Goal: Information Seeking & Learning: Find specific fact

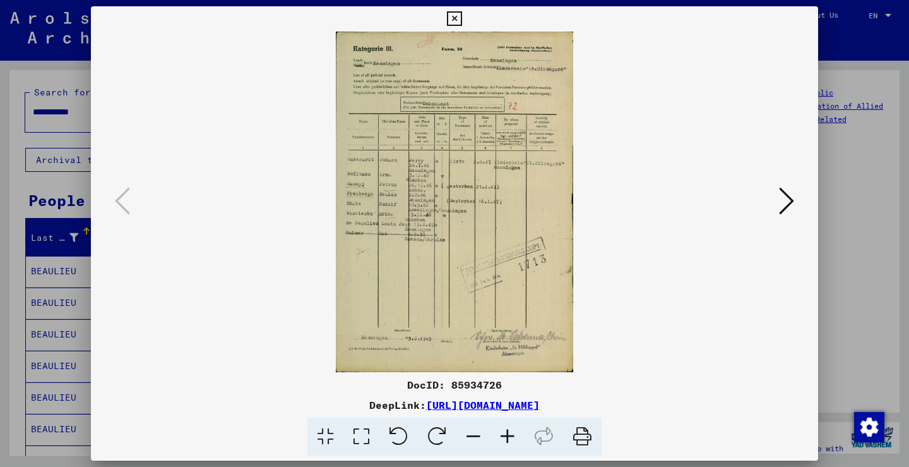
scroll to position [138, 0]
click at [898, 162] on div at bounding box center [454, 233] width 909 height 467
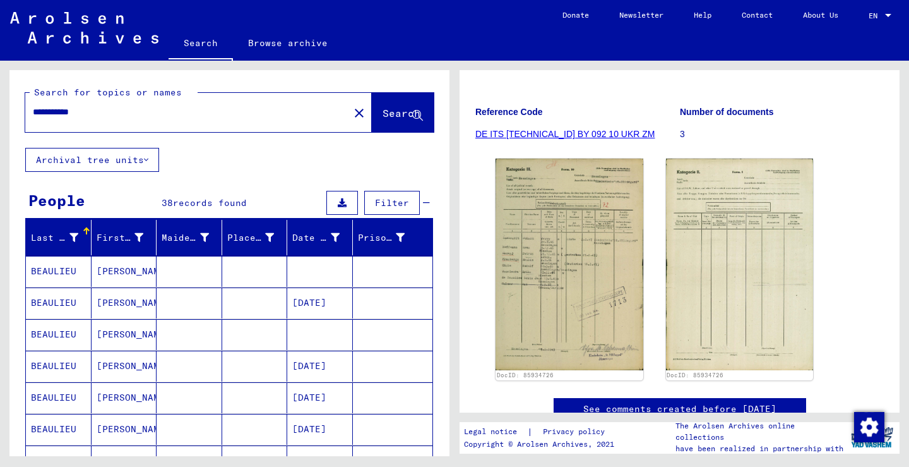
click at [352, 112] on mat-icon "close" at bounding box center [359, 112] width 15 height 15
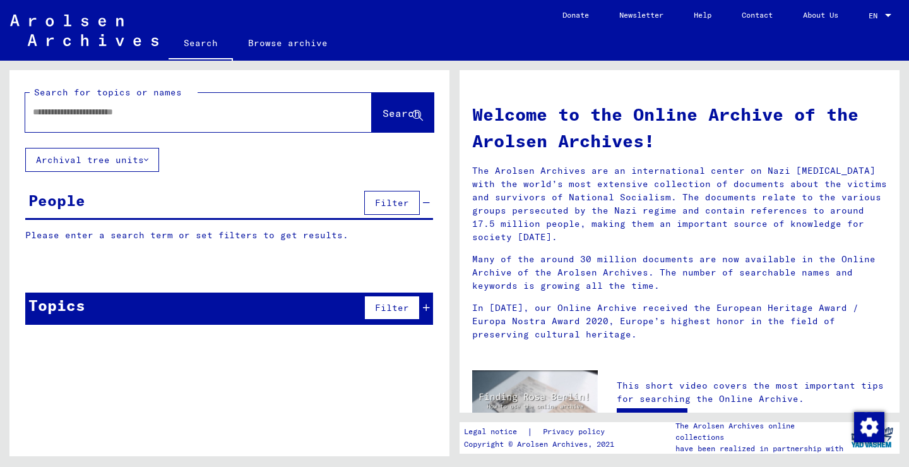
click at [263, 122] on div at bounding box center [179, 112] width 309 height 28
click at [258, 101] on div at bounding box center [179, 112] width 309 height 28
click at [258, 110] on input "text" at bounding box center [183, 111] width 301 height 13
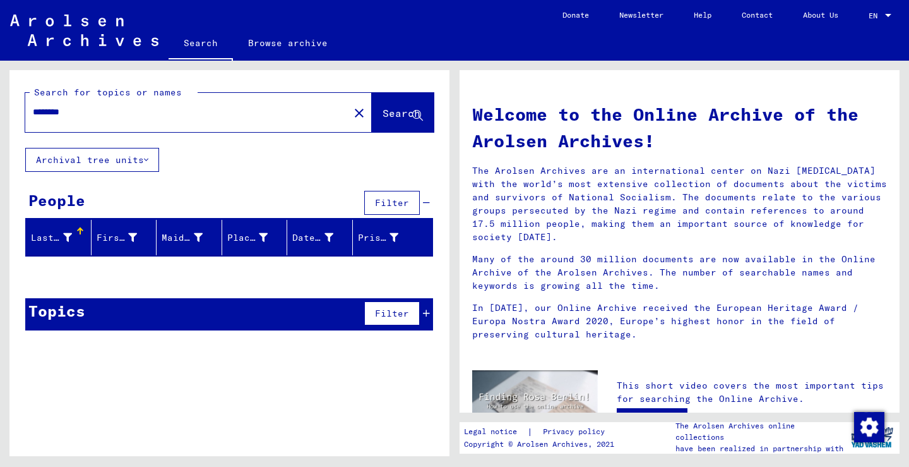
click at [32, 110] on div "********" at bounding box center [179, 112] width 309 height 28
click at [32, 111] on div "********" at bounding box center [179, 112] width 309 height 28
click at [33, 112] on input "********" at bounding box center [183, 111] width 301 height 13
type input "**********"
click at [352, 112] on mat-icon "close" at bounding box center [359, 112] width 15 height 15
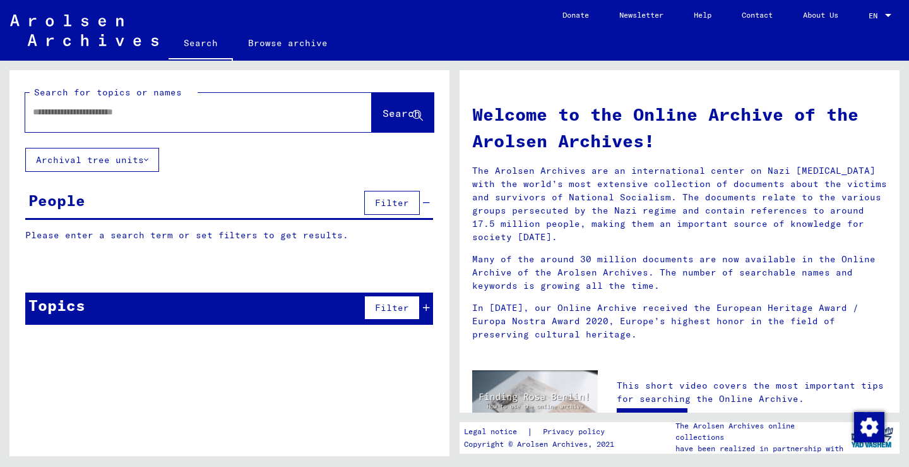
click at [185, 117] on input "text" at bounding box center [183, 111] width 301 height 13
type input "*"
type input "*****"
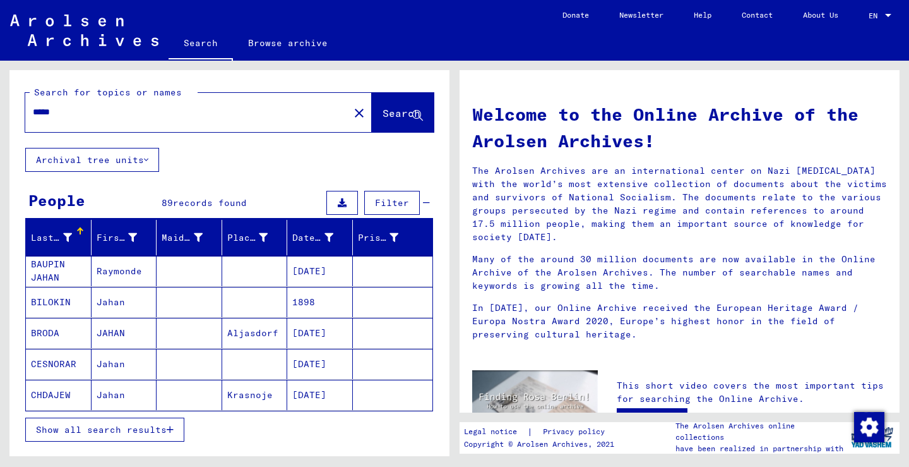
click at [150, 431] on span "Show all search results" at bounding box center [101, 429] width 131 height 11
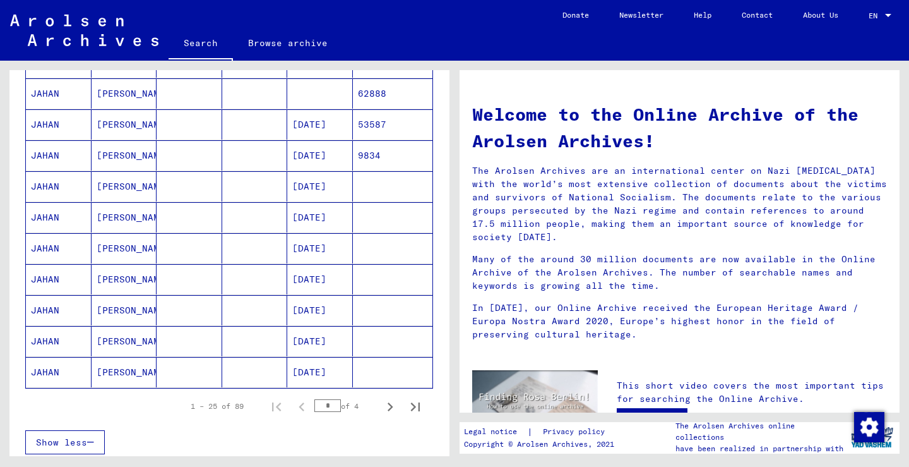
scroll to position [643, 0]
click at [385, 403] on icon "Next page" at bounding box center [390, 406] width 18 height 18
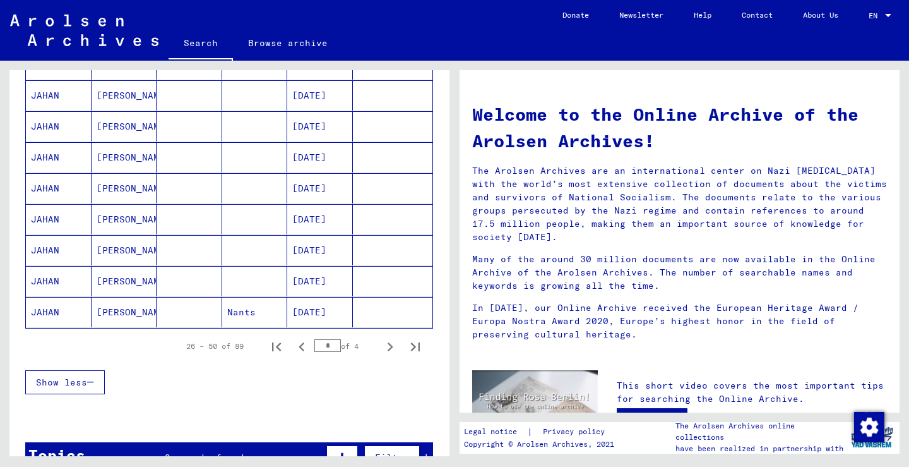
scroll to position [705, 0]
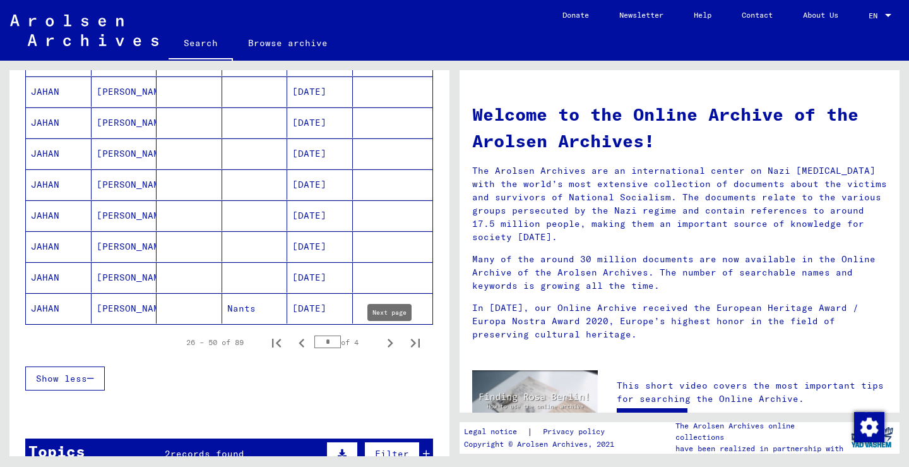
click at [393, 350] on icon "Next page" at bounding box center [390, 343] width 18 height 18
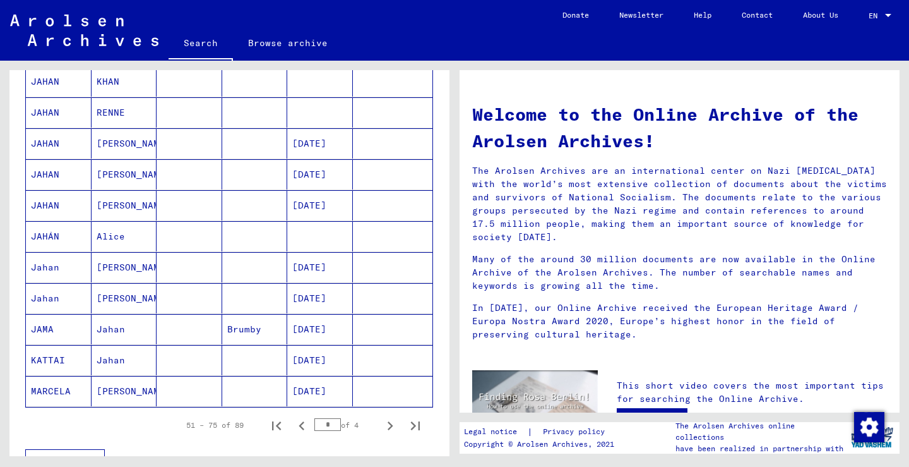
scroll to position [624, 0]
click at [397, 426] on icon "Next page" at bounding box center [390, 424] width 18 height 18
type input "*"
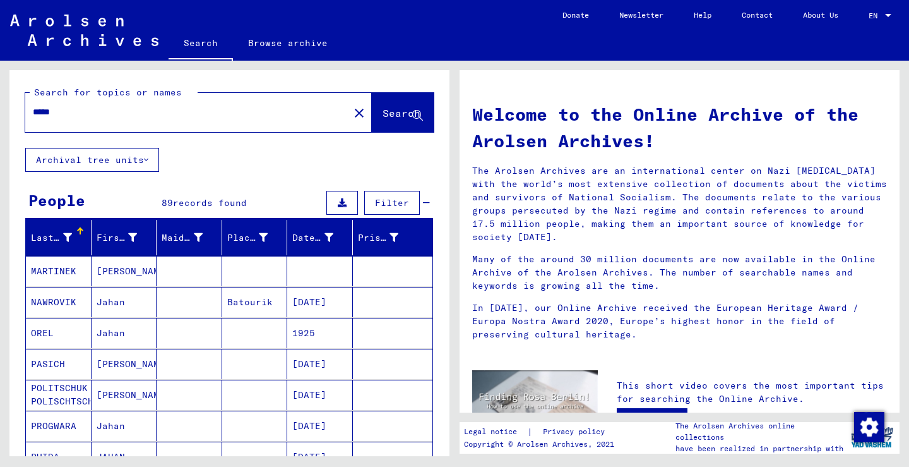
scroll to position [-1, 0]
click at [347, 122] on button "close" at bounding box center [359, 112] width 25 height 25
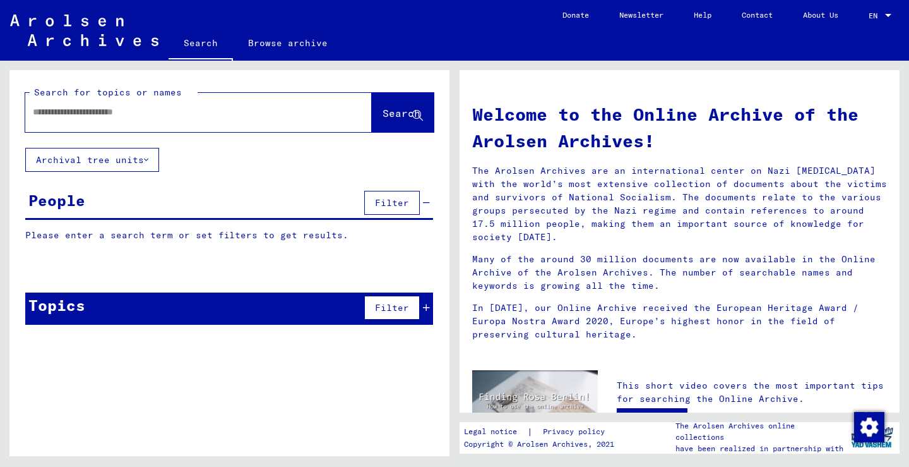
click at [171, 111] on input "text" at bounding box center [183, 111] width 301 height 13
type input "********"
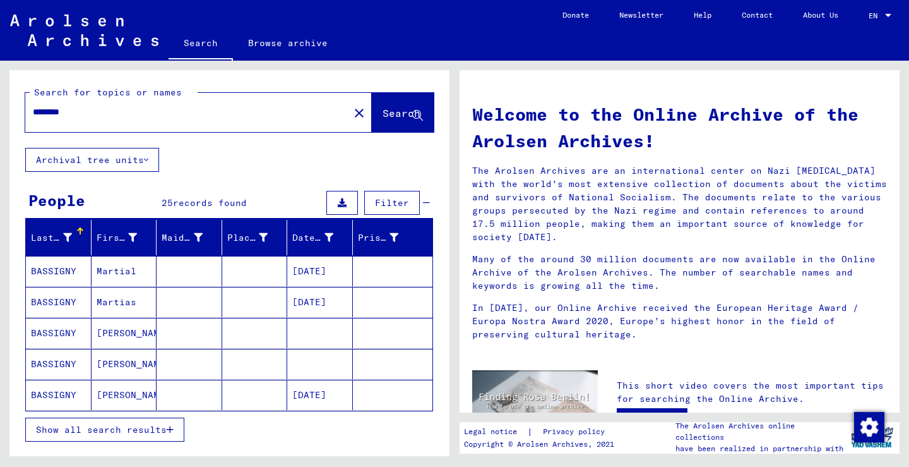
click at [149, 425] on span "Show all search results" at bounding box center [101, 429] width 131 height 11
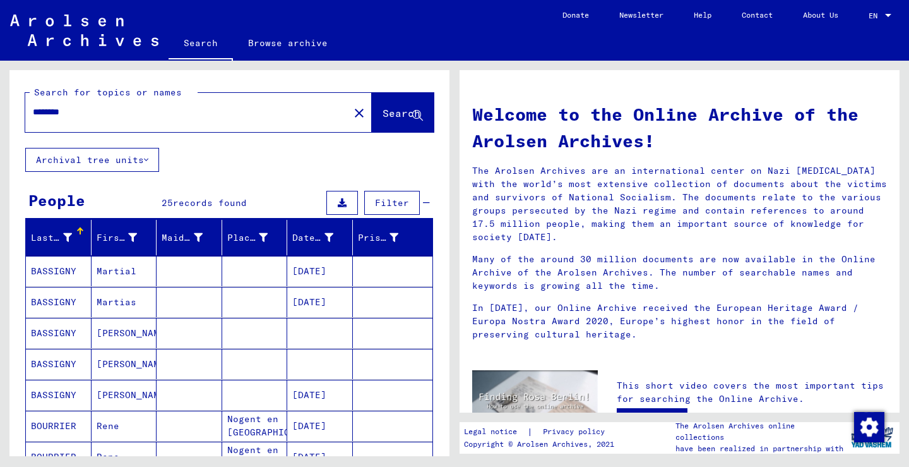
click at [344, 230] on div at bounding box center [342, 231] width 8 height 8
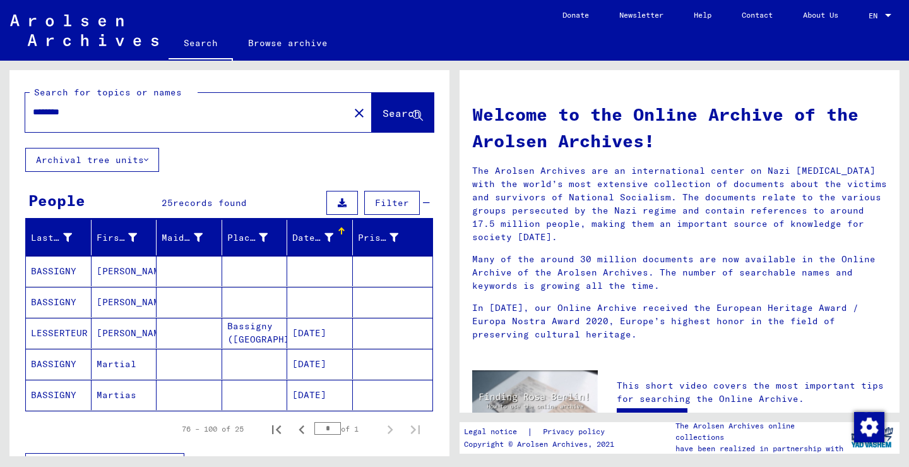
click at [344, 230] on div at bounding box center [342, 231] width 8 height 8
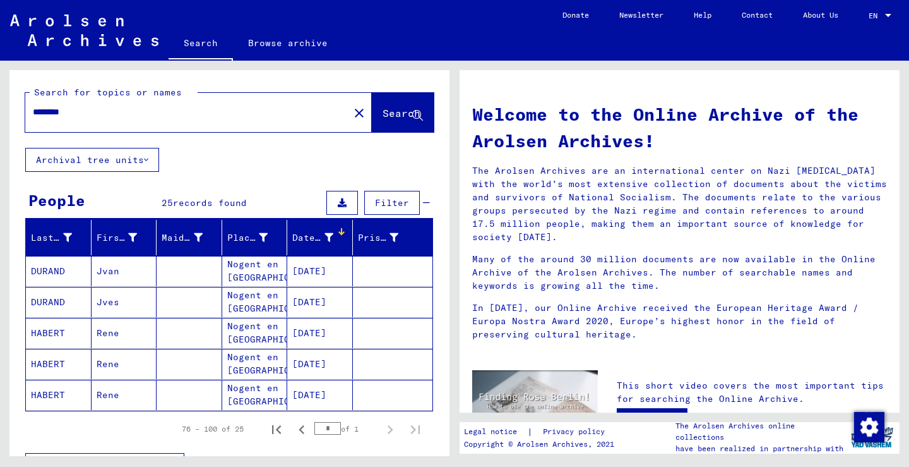
click at [347, 109] on button "close" at bounding box center [359, 112] width 25 height 25
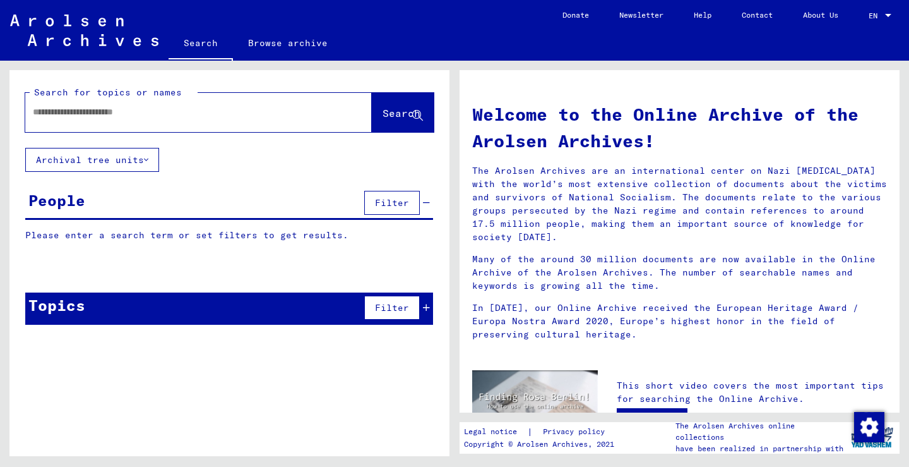
click at [206, 109] on input "text" at bounding box center [183, 111] width 301 height 13
type input "**********"
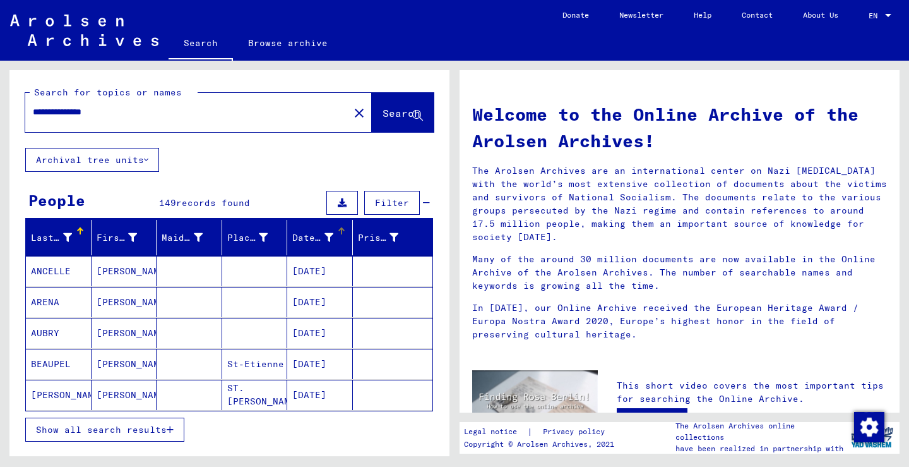
click at [335, 235] on div "Date of Birth" at bounding box center [314, 237] width 44 height 13
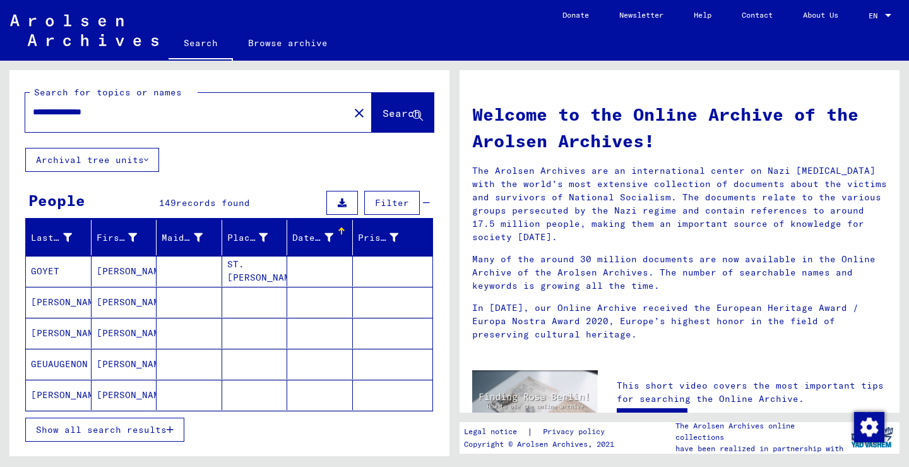
click at [340, 236] on div "Date of Birth" at bounding box center [322, 237] width 60 height 20
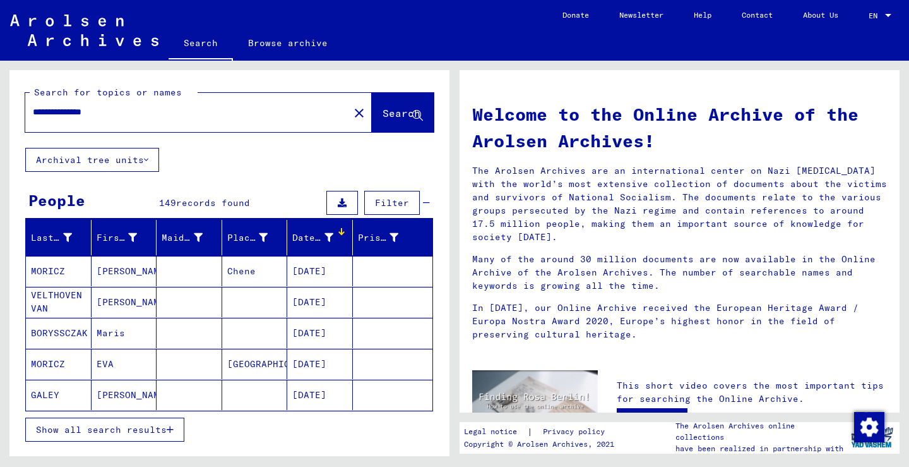
click at [164, 431] on span "Show all search results" at bounding box center [101, 429] width 131 height 11
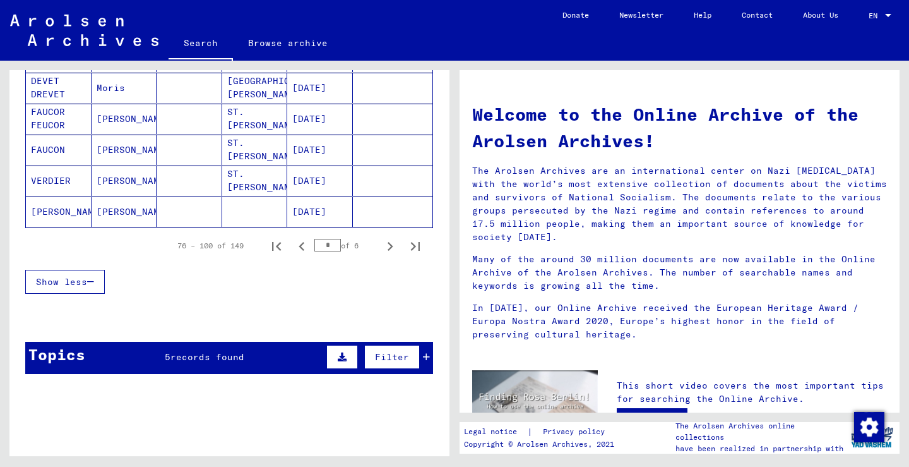
scroll to position [779, 0]
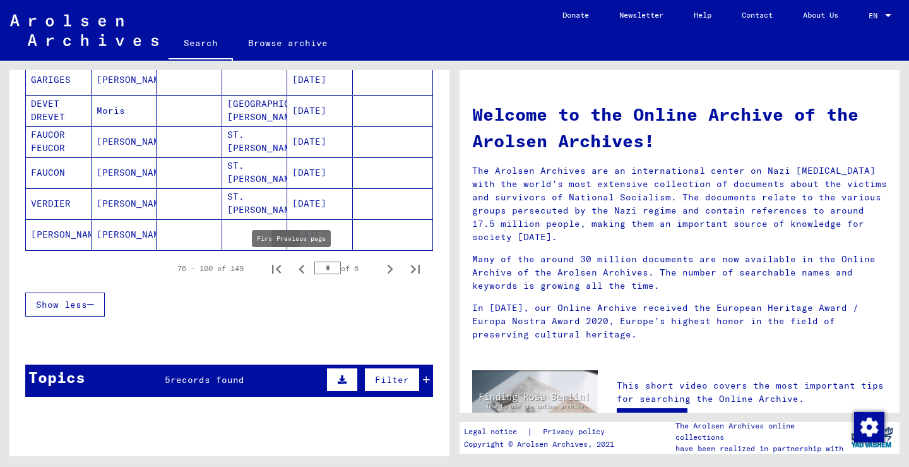
click at [279, 263] on icon "First page" at bounding box center [277, 269] width 18 height 18
click at [385, 267] on icon "Next page" at bounding box center [390, 269] width 18 height 18
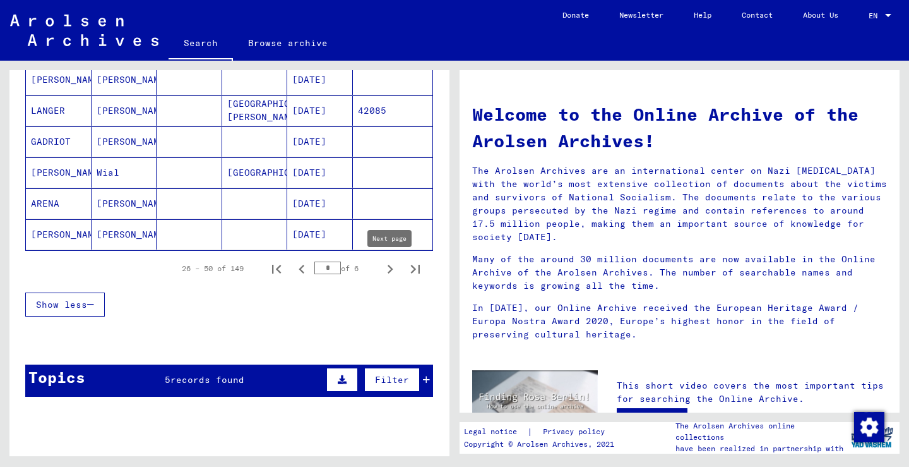
click at [385, 267] on icon "Next page" at bounding box center [390, 269] width 18 height 18
type input "*"
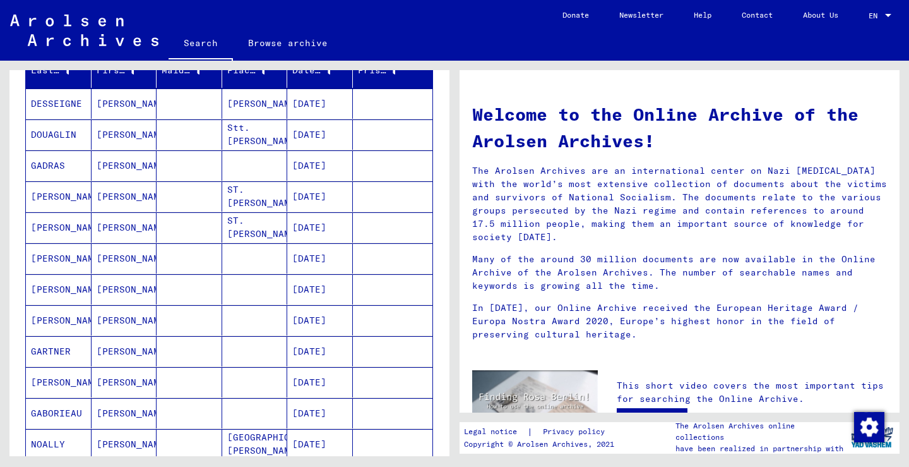
scroll to position [156, 0]
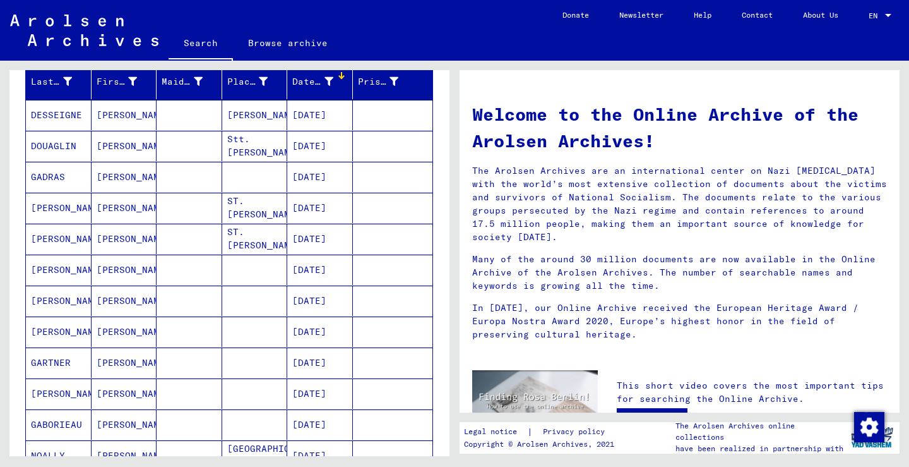
click at [191, 266] on mat-cell at bounding box center [190, 269] width 66 height 30
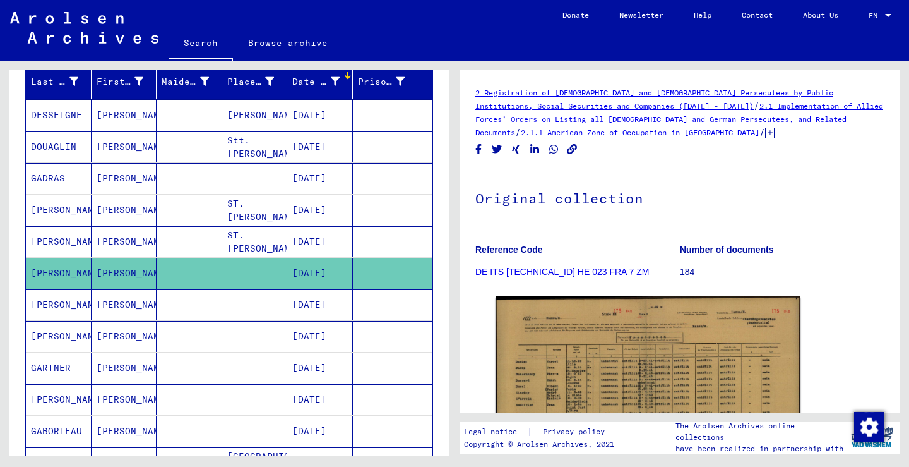
click at [546, 326] on img at bounding box center [648, 405] width 305 height 218
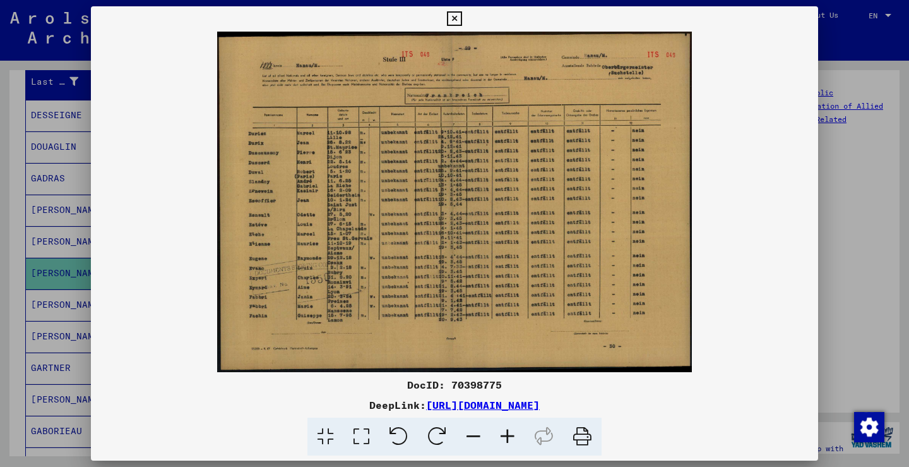
click at [71, 261] on div at bounding box center [454, 233] width 909 height 467
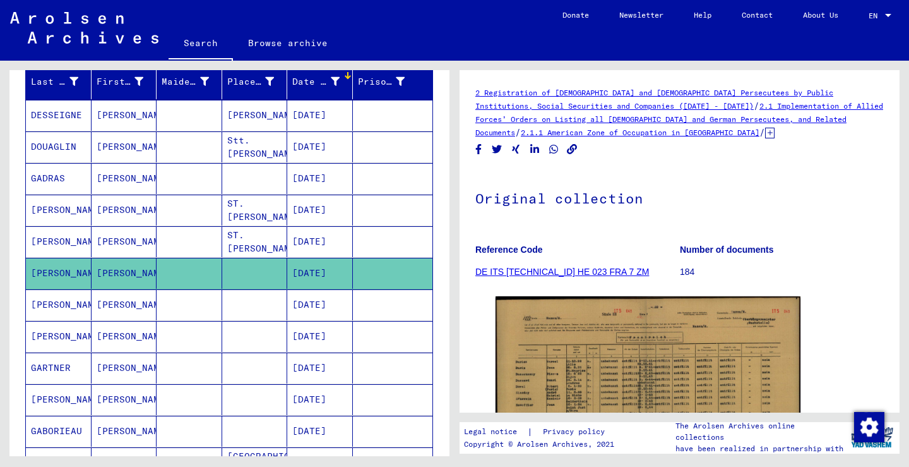
click at [108, 302] on mat-cell "[PERSON_NAME]" at bounding box center [125, 304] width 66 height 31
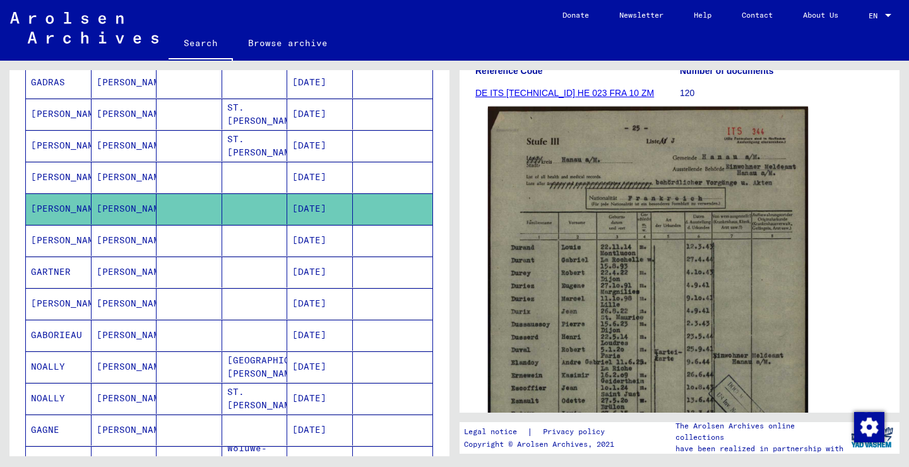
click at [624, 290] on img at bounding box center [648, 333] width 320 height 453
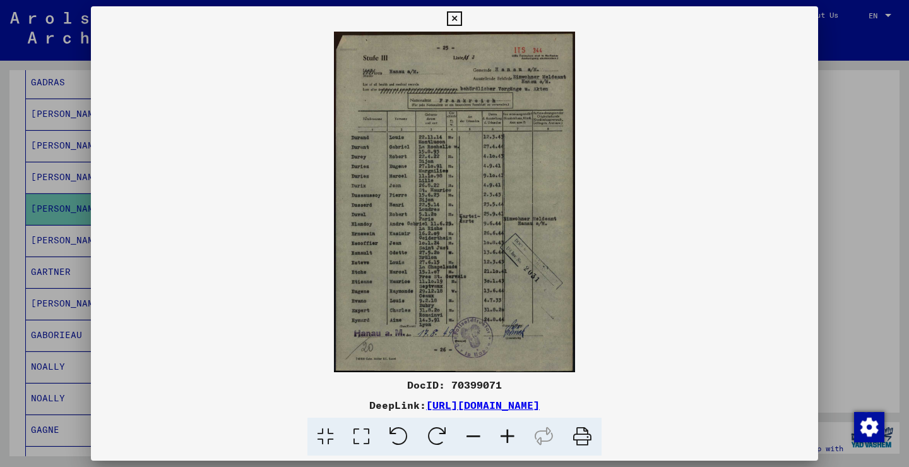
click at [47, 254] on div at bounding box center [454, 233] width 909 height 467
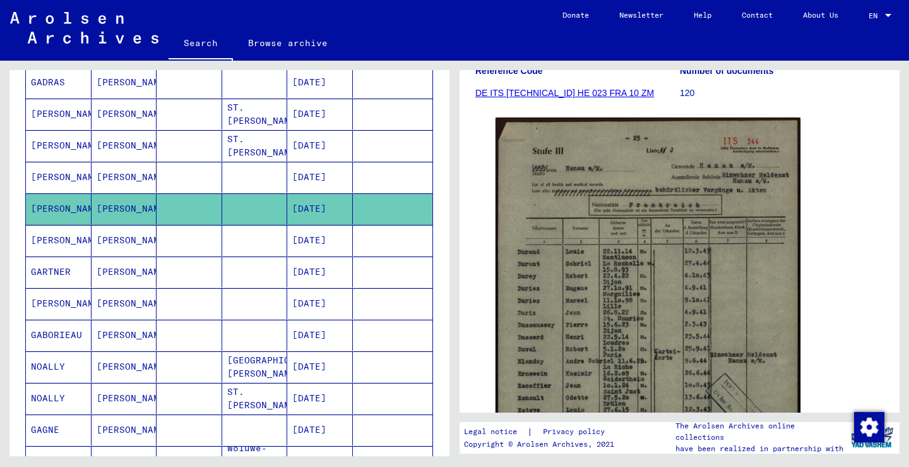
click at [69, 244] on mat-cell "[PERSON_NAME]" at bounding box center [59, 240] width 66 height 31
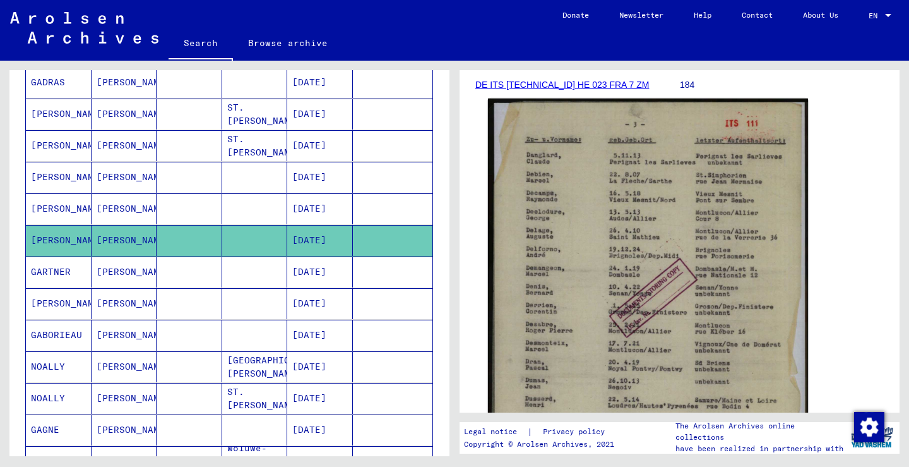
scroll to position [215, 0]
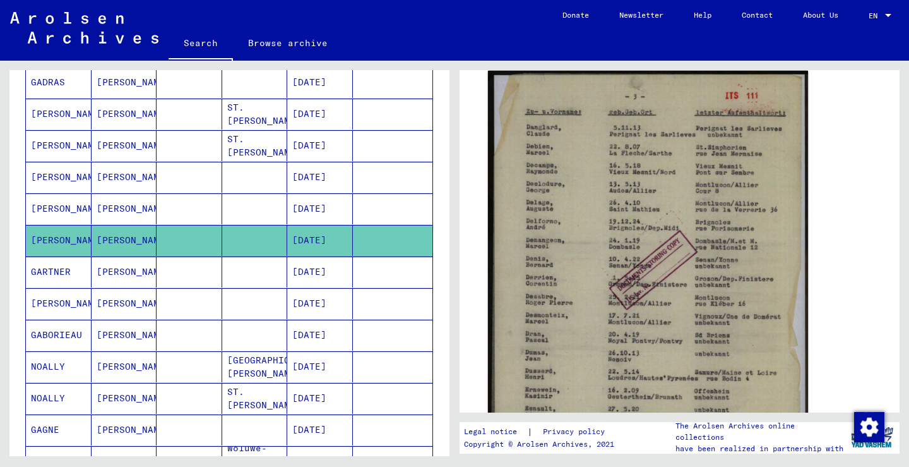
click at [661, 220] on img at bounding box center [648, 294] width 320 height 446
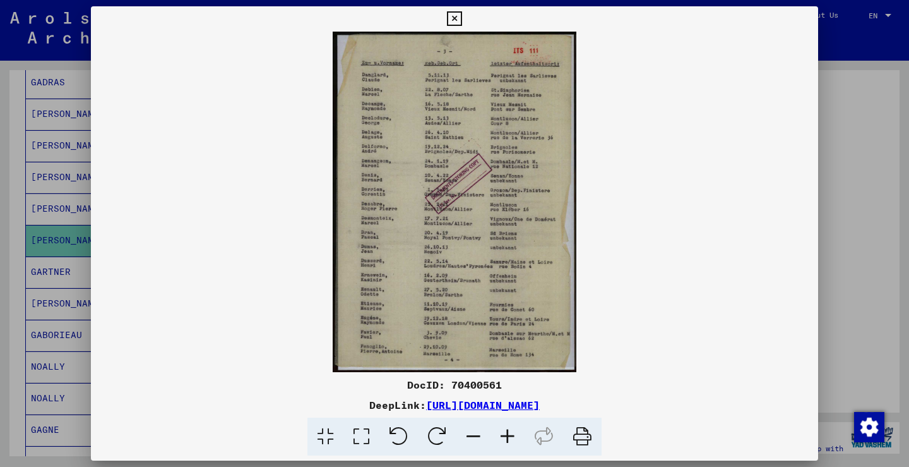
click at [0, 287] on div at bounding box center [454, 233] width 909 height 467
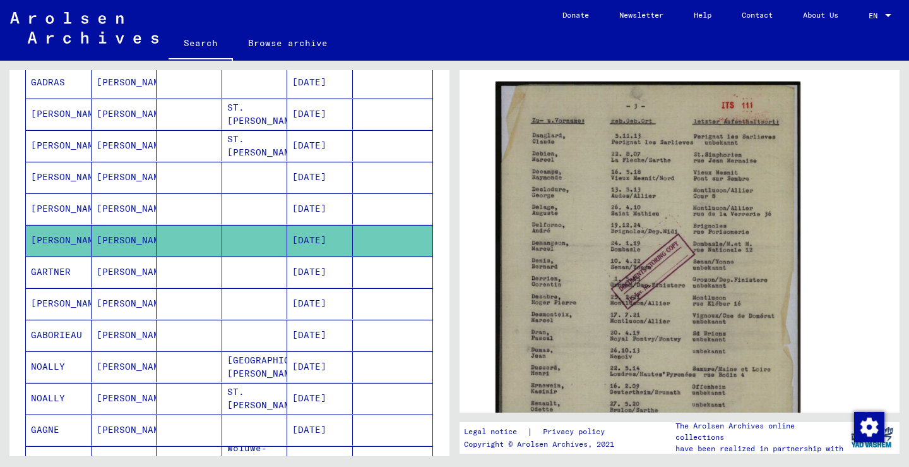
click at [76, 266] on mat-cell "GARTNER" at bounding box center [59, 271] width 66 height 31
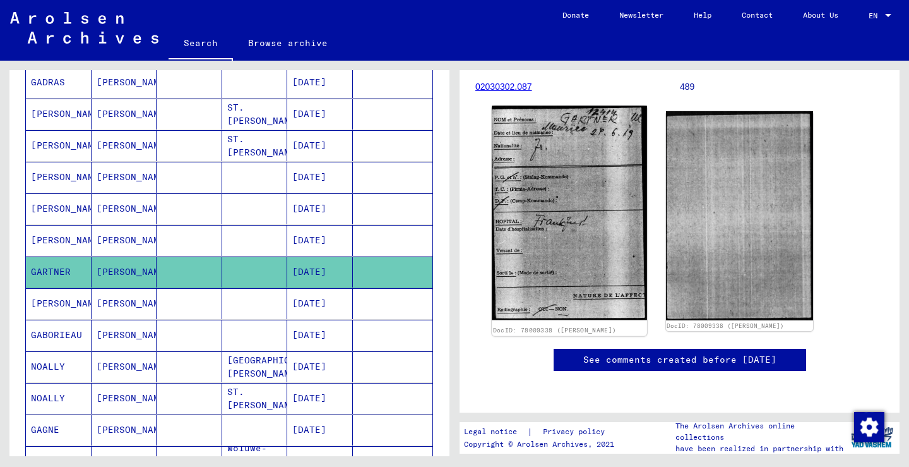
scroll to position [209, 0]
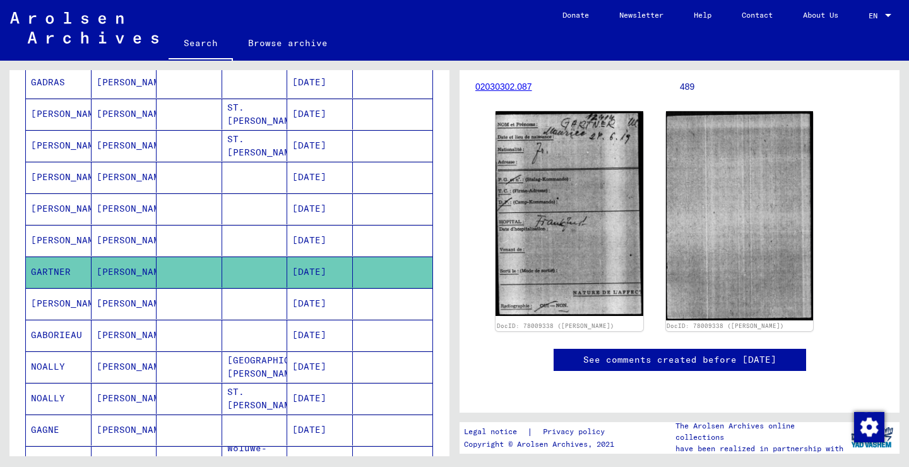
click at [290, 179] on mat-cell "[DATE]" at bounding box center [320, 177] width 66 height 31
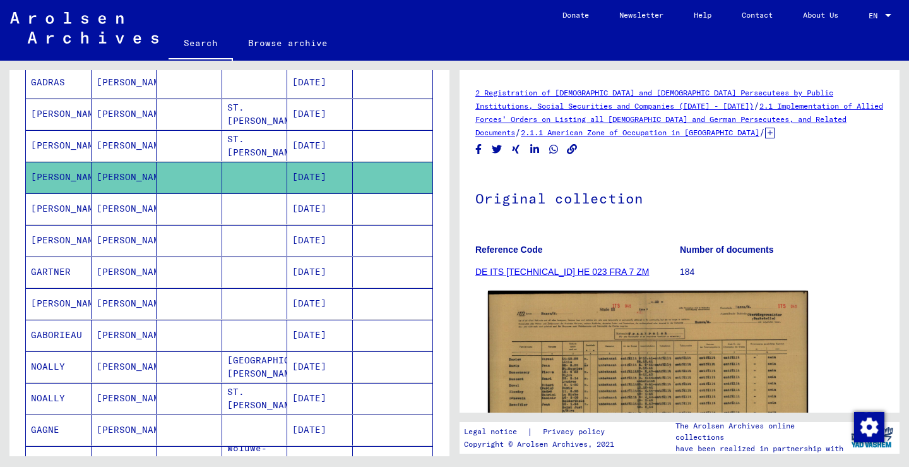
click at [600, 330] on img at bounding box center [648, 405] width 320 height 230
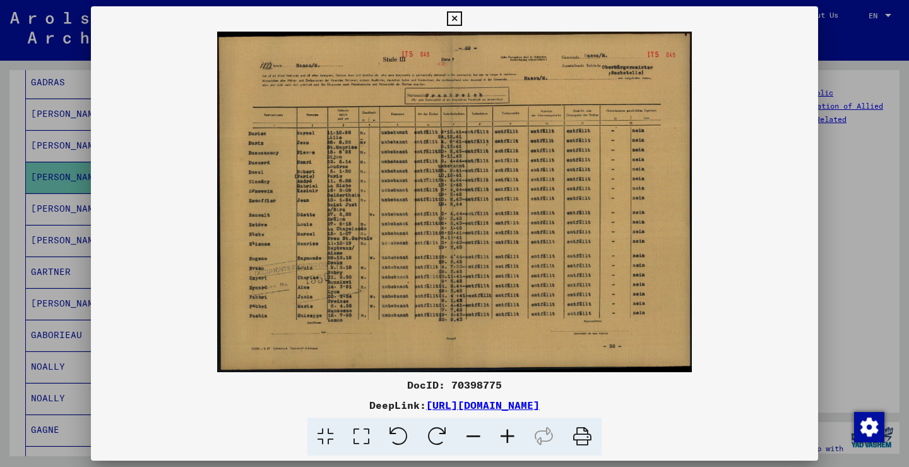
click at [51, 209] on div at bounding box center [454, 233] width 909 height 467
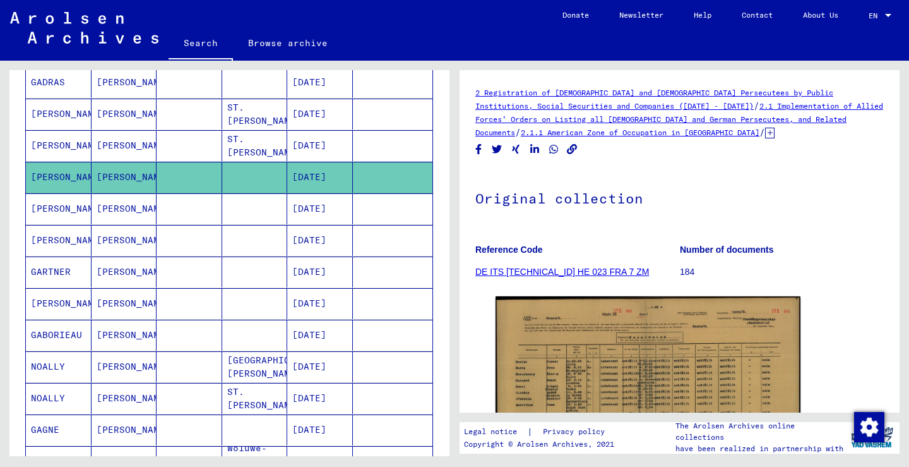
click at [109, 201] on mat-cell "[PERSON_NAME]" at bounding box center [125, 208] width 66 height 31
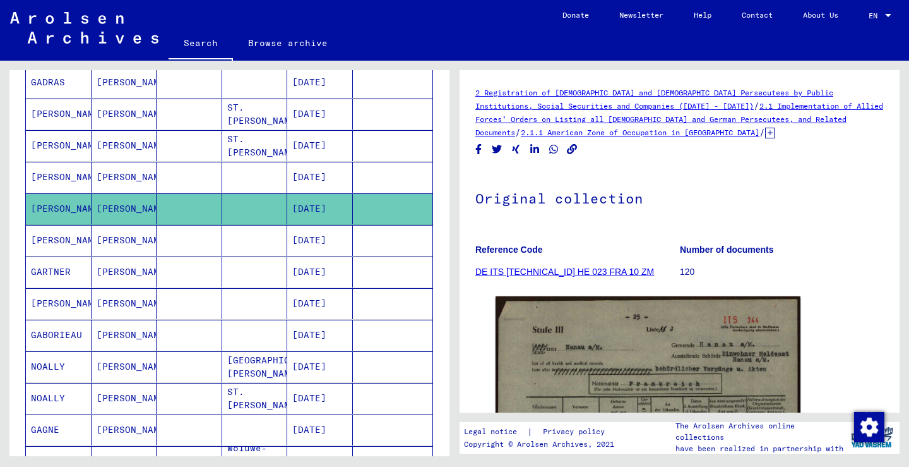
scroll to position [182, 0]
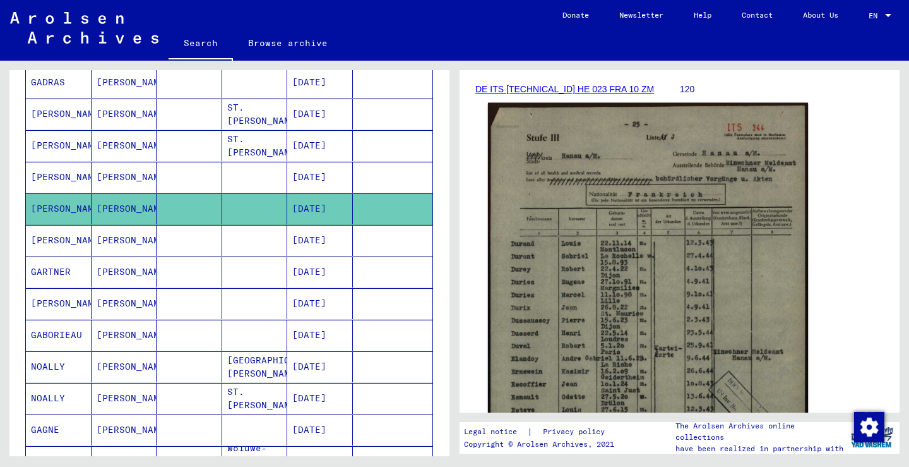
click at [634, 289] on img at bounding box center [648, 329] width 320 height 453
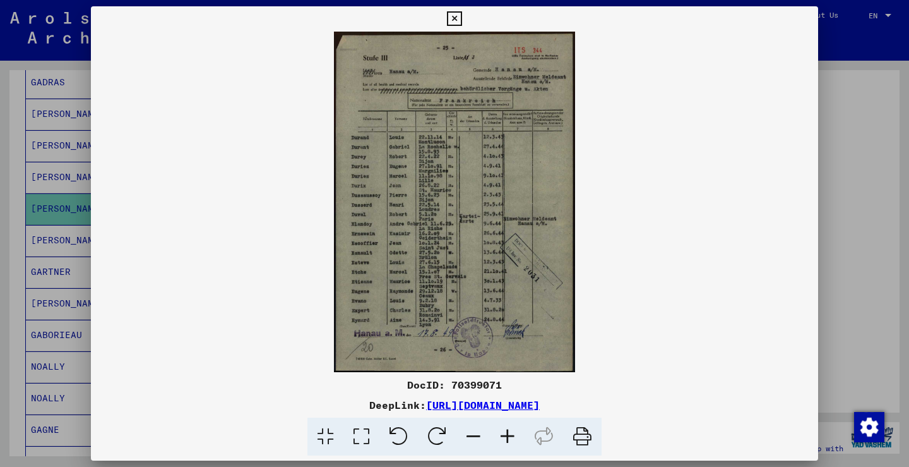
click at [69, 257] on div at bounding box center [454, 233] width 909 height 467
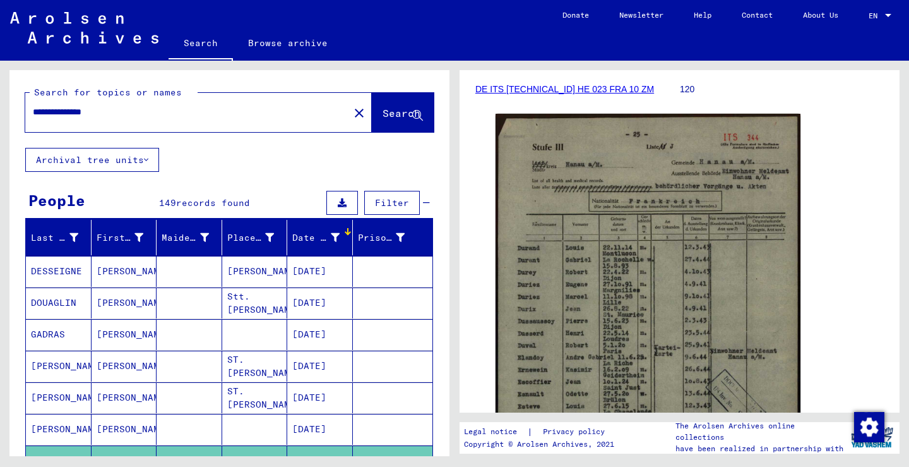
scroll to position [0, 0]
click at [352, 115] on mat-icon "close" at bounding box center [359, 112] width 15 height 15
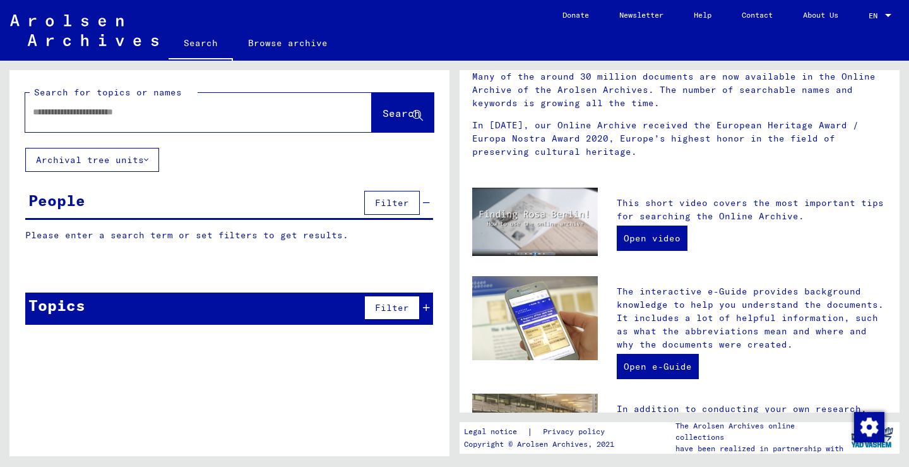
click at [251, 107] on input "text" at bounding box center [183, 111] width 301 height 13
type input "**********"
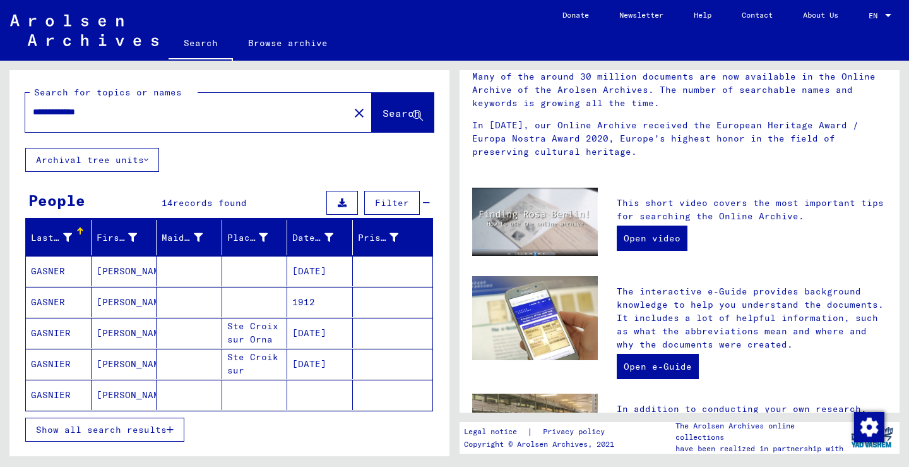
click at [155, 438] on button "Show all search results" at bounding box center [104, 429] width 159 height 24
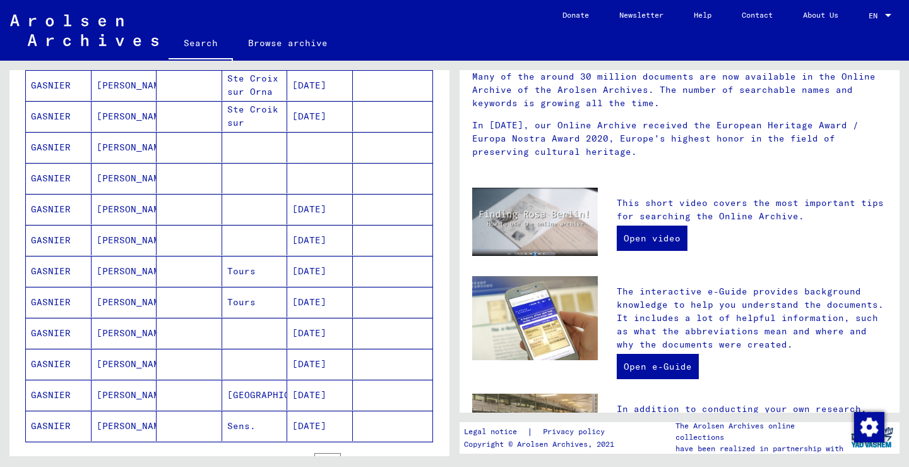
scroll to position [249, 0]
click at [335, 389] on mat-cell "[DATE]" at bounding box center [320, 393] width 66 height 30
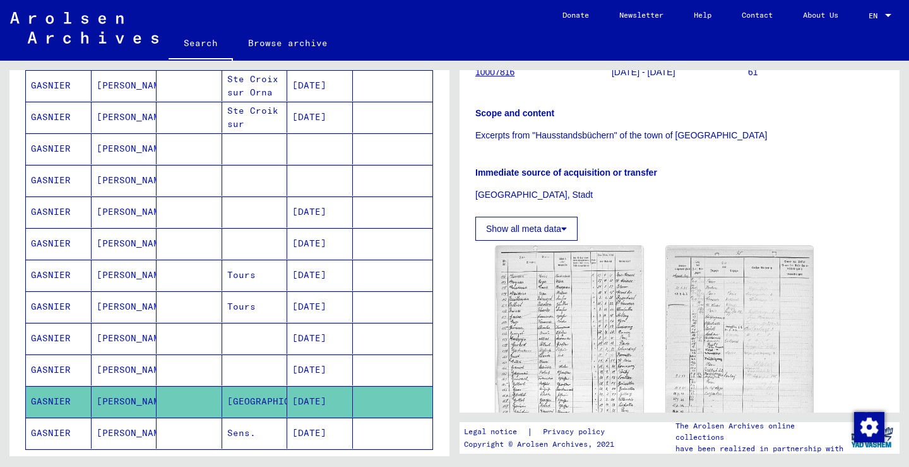
scroll to position [234, 0]
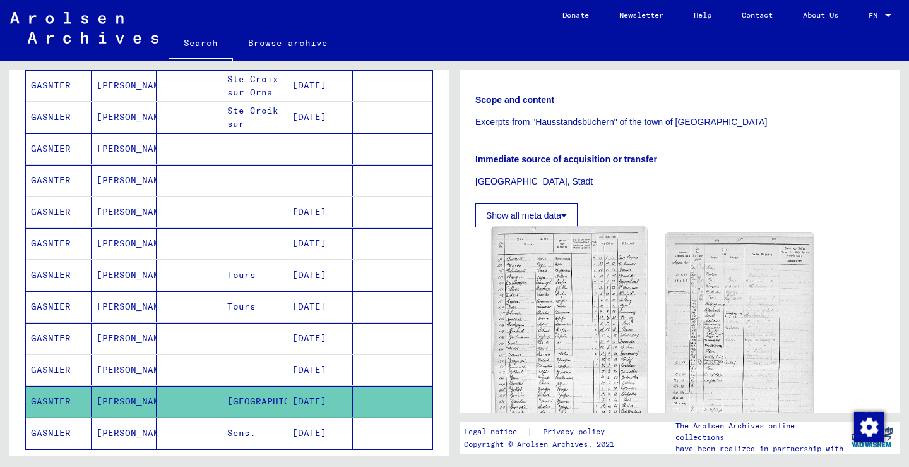
click at [585, 290] on img at bounding box center [569, 331] width 155 height 208
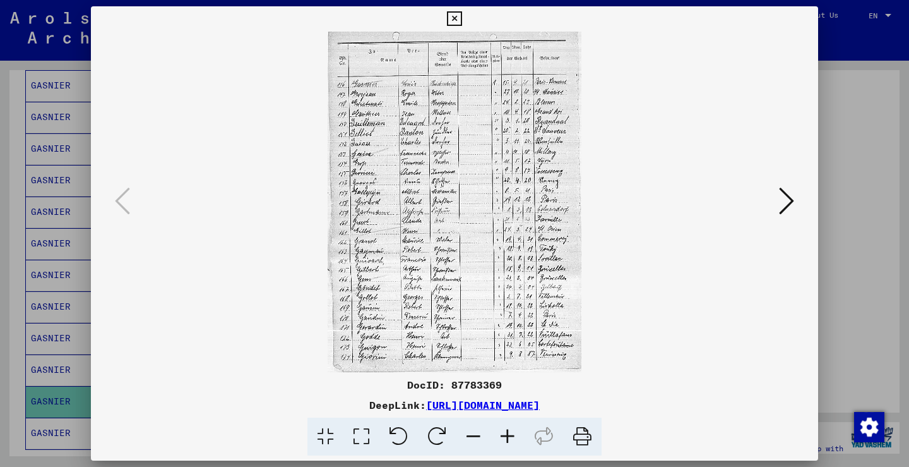
click at [784, 203] on icon at bounding box center [786, 201] width 15 height 30
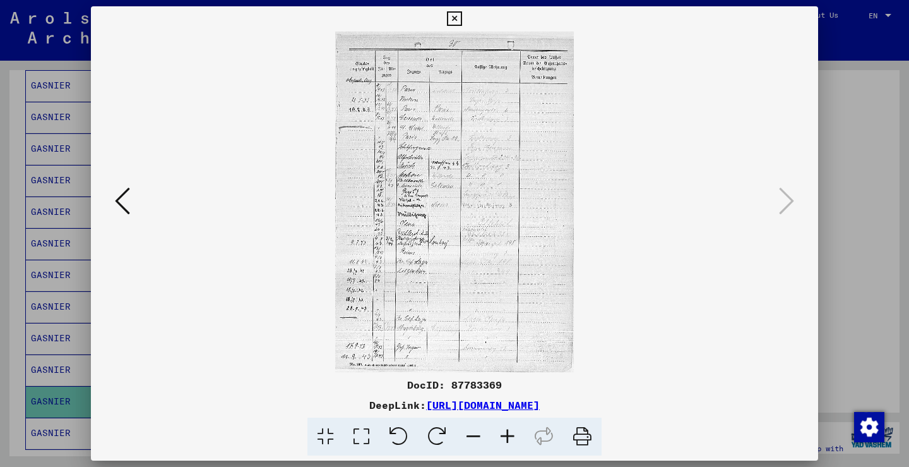
click at [122, 200] on icon at bounding box center [122, 201] width 15 height 30
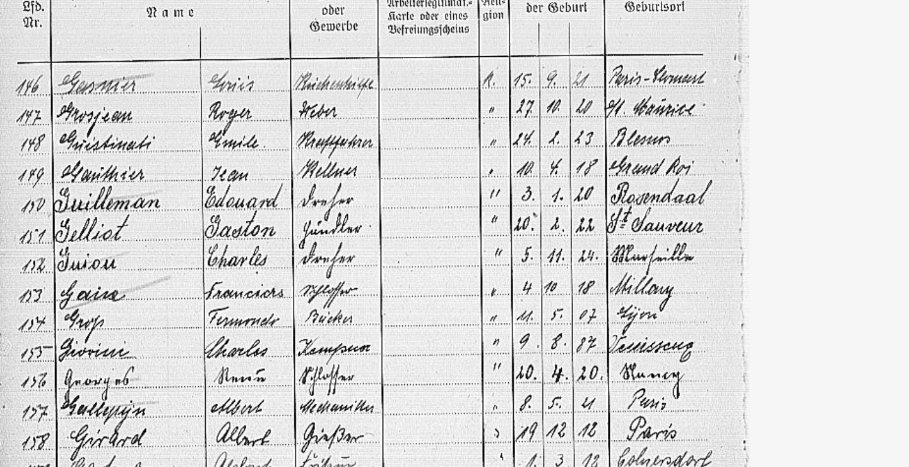
click at [134, 32] on img at bounding box center [455, 202] width 642 height 340
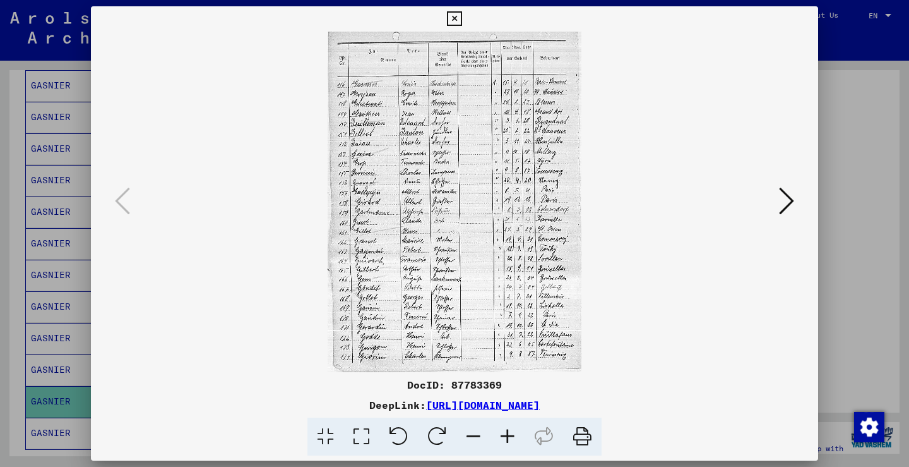
click at [1, 207] on div at bounding box center [454, 233] width 909 height 467
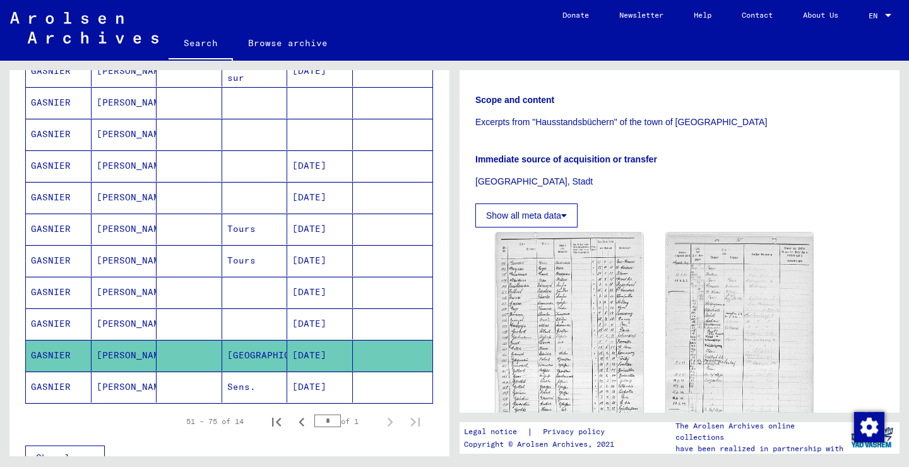
scroll to position [318, 0]
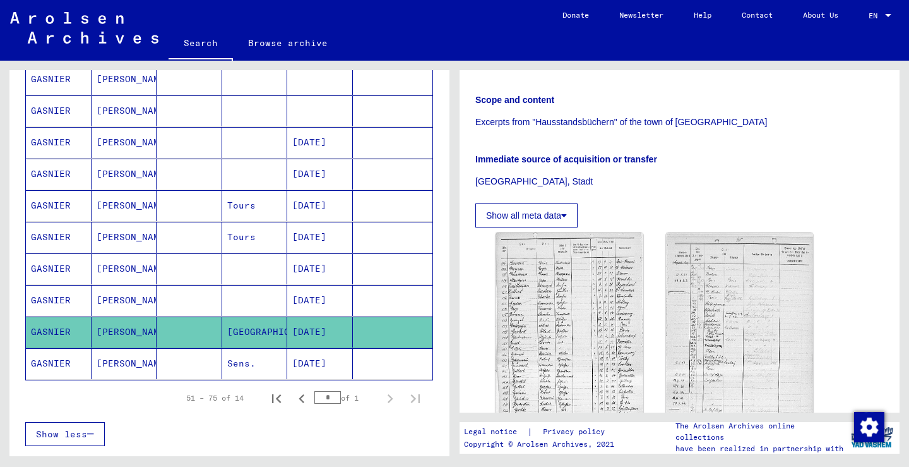
click at [300, 369] on mat-cell "[DATE]" at bounding box center [320, 363] width 66 height 31
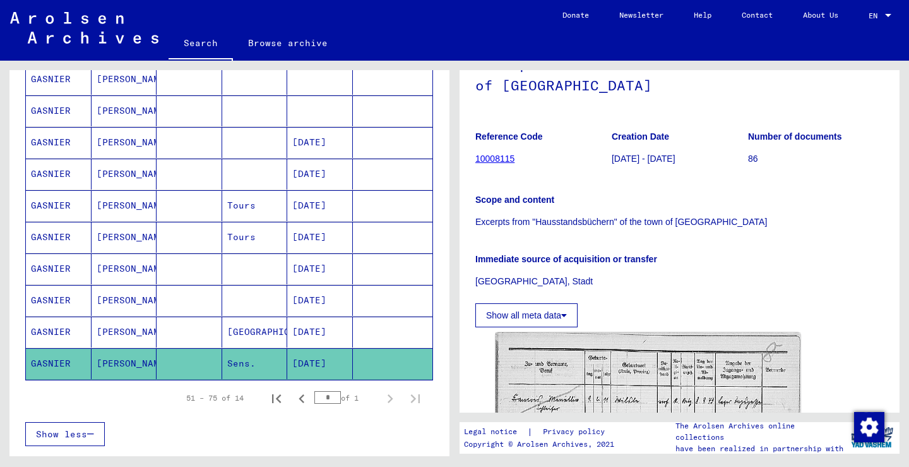
scroll to position [270, 0]
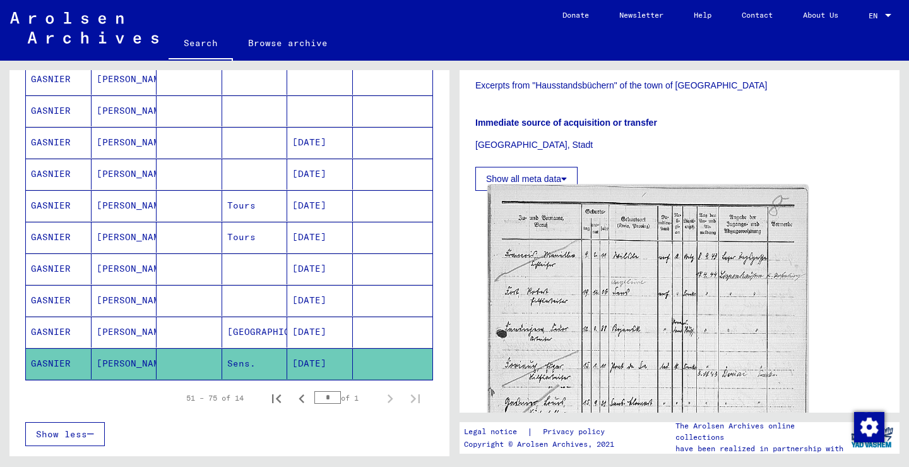
click at [666, 251] on img at bounding box center [648, 411] width 320 height 453
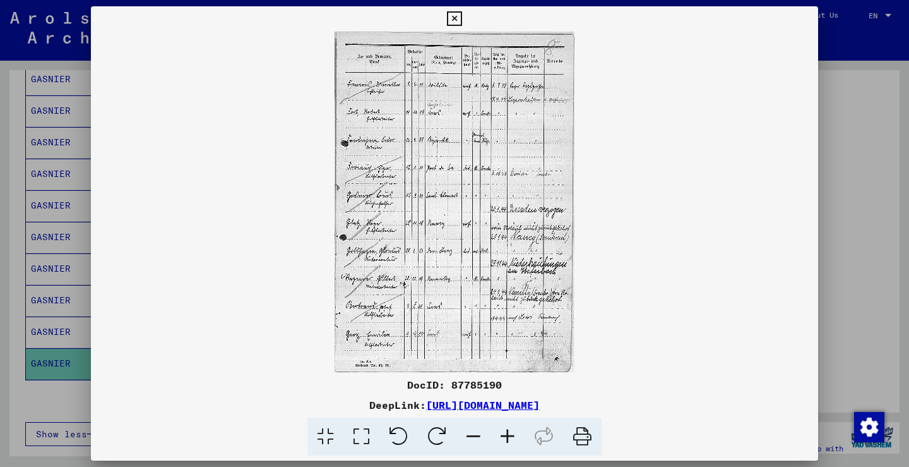
click at [868, 231] on div at bounding box center [454, 233] width 909 height 467
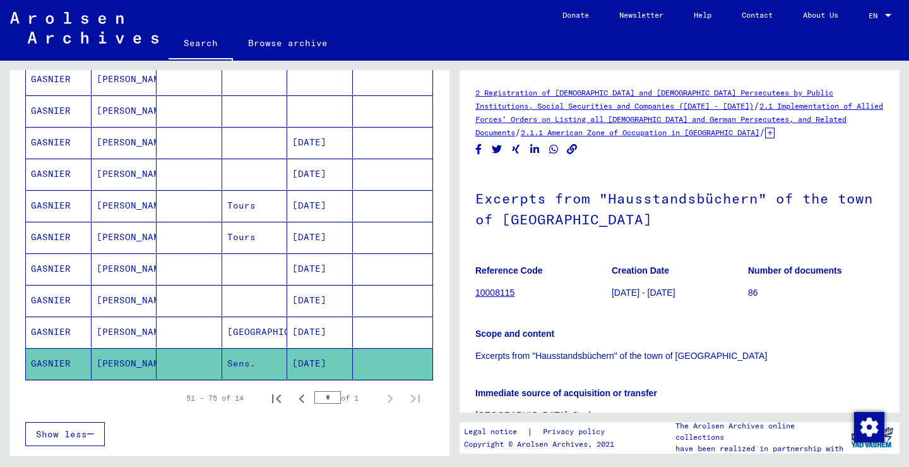
scroll to position [0, 0]
click at [765, 133] on icon at bounding box center [769, 133] width 9 height 11
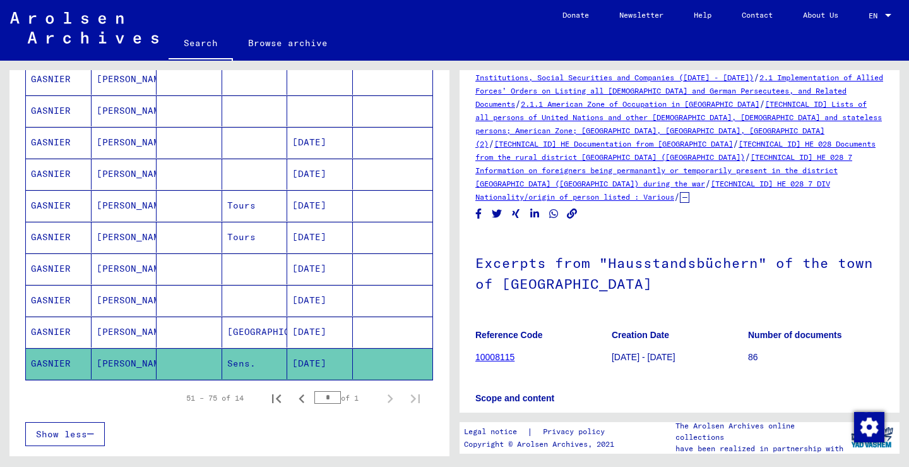
scroll to position [30, 0]
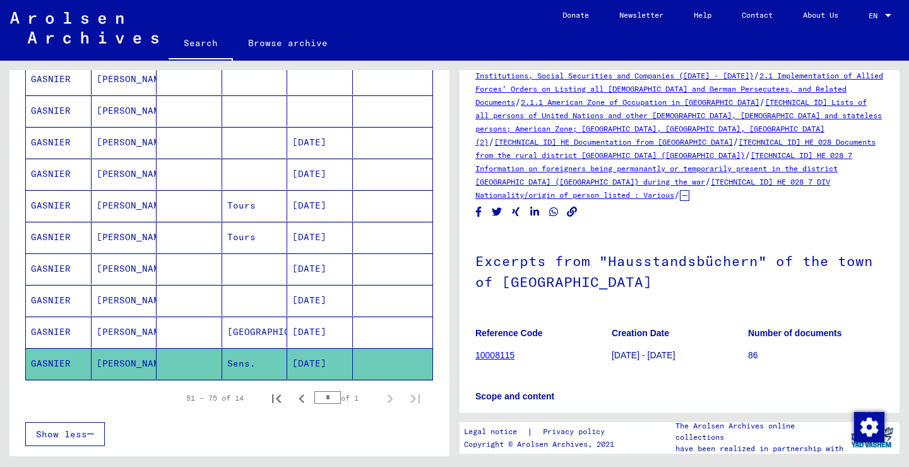
click at [391, 397] on icon "Next page" at bounding box center [391, 398] width 6 height 9
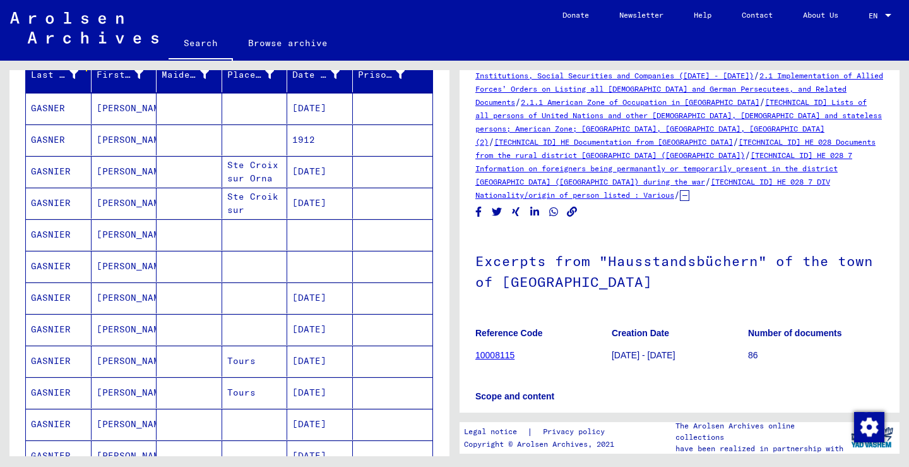
scroll to position [170, 0]
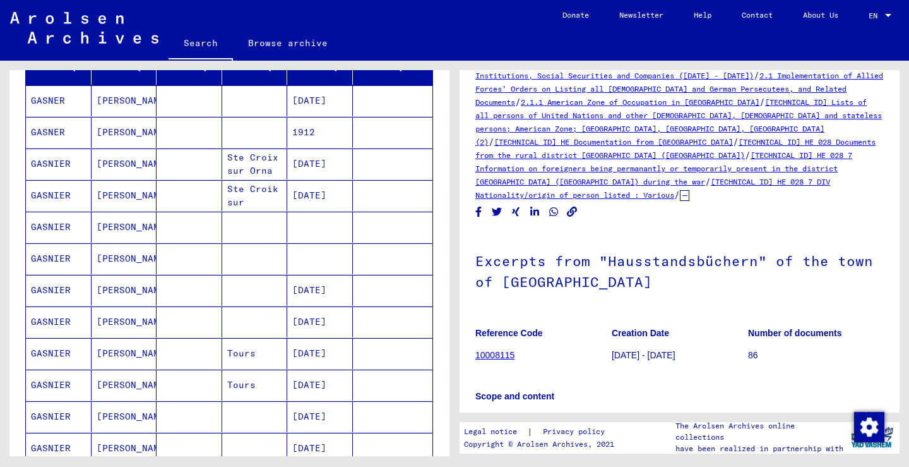
click at [307, 229] on mat-cell at bounding box center [320, 227] width 66 height 31
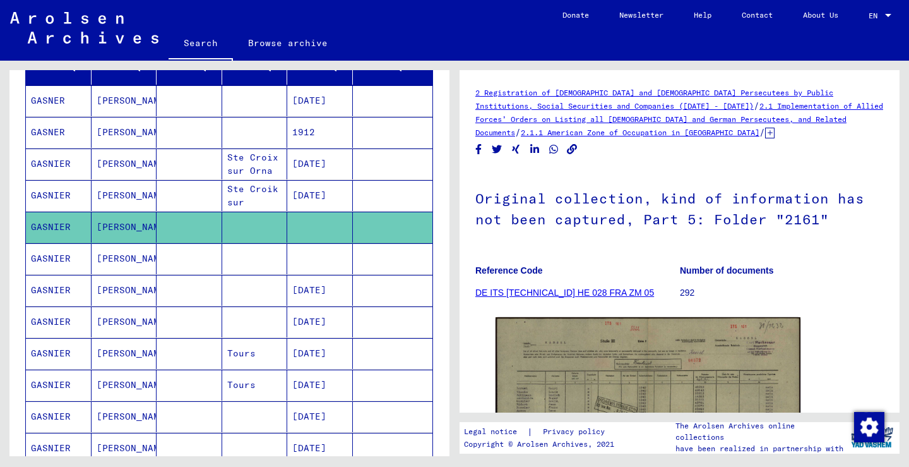
scroll to position [188, 0]
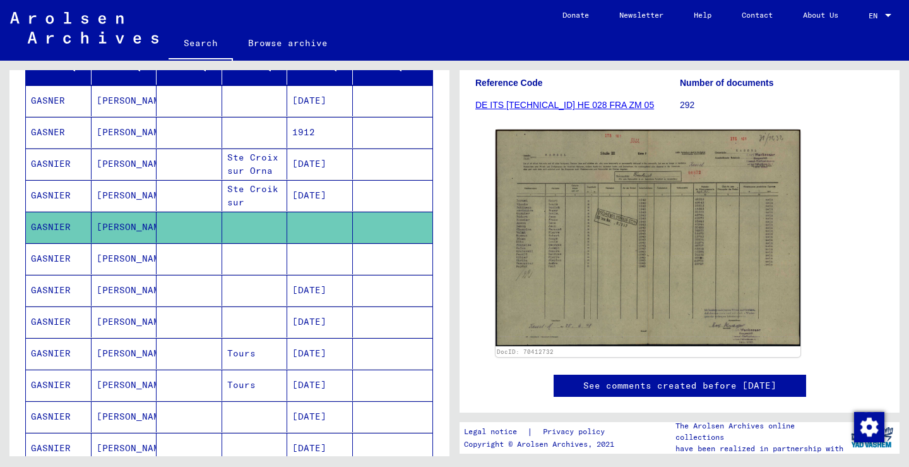
click at [352, 256] on mat-cell at bounding box center [320, 258] width 66 height 31
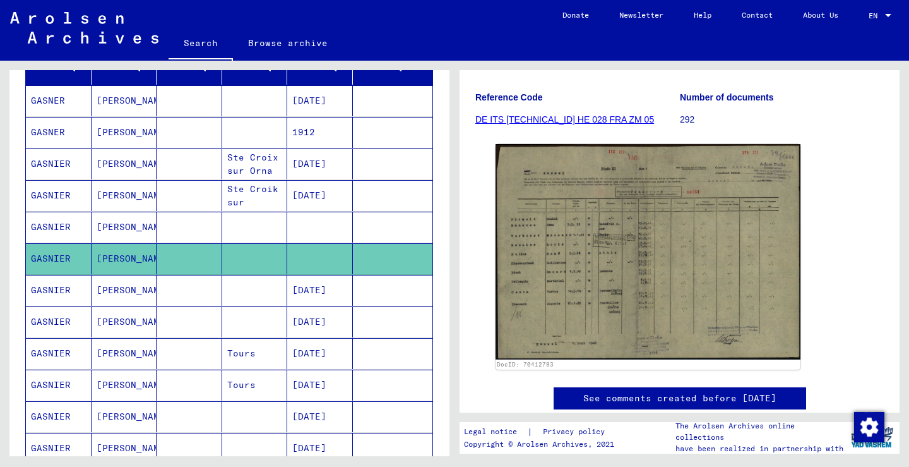
scroll to position [182, 0]
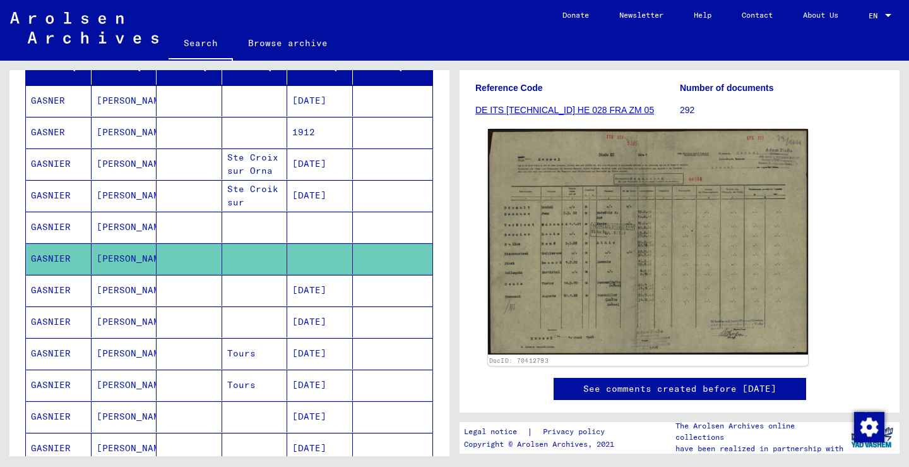
click at [625, 248] on img at bounding box center [648, 241] width 320 height 225
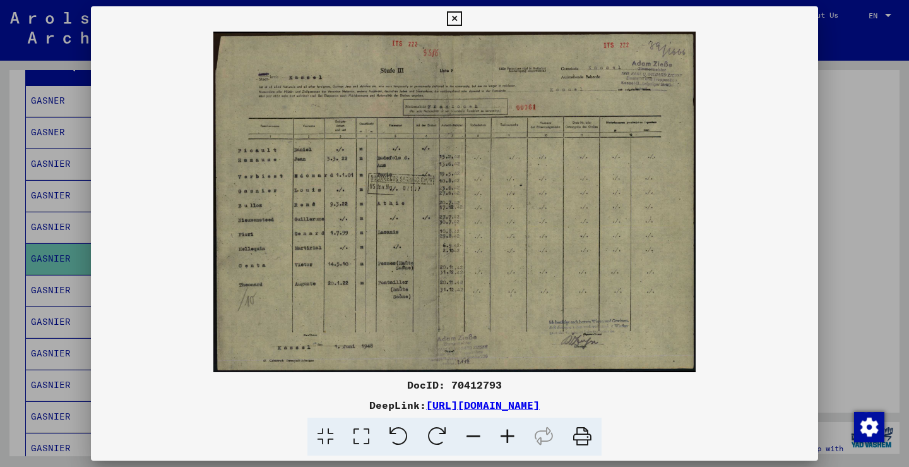
click at [9, 229] on div at bounding box center [454, 233] width 909 height 467
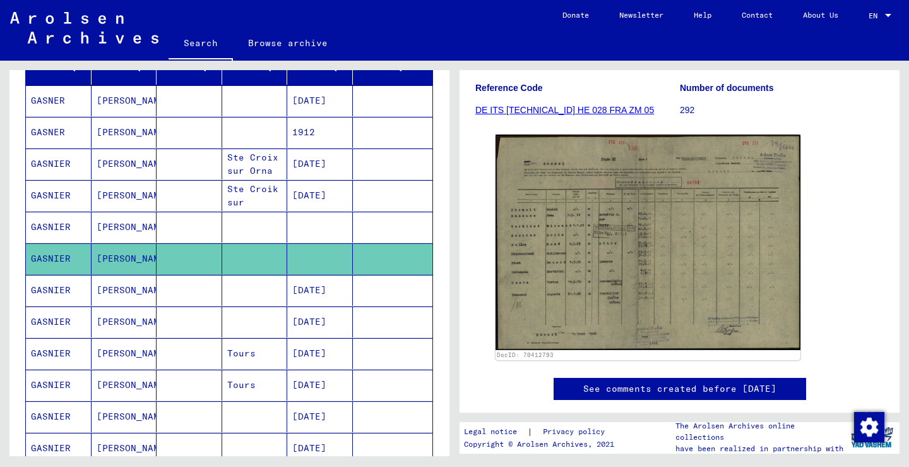
click at [223, 288] on mat-cell at bounding box center [255, 290] width 66 height 31
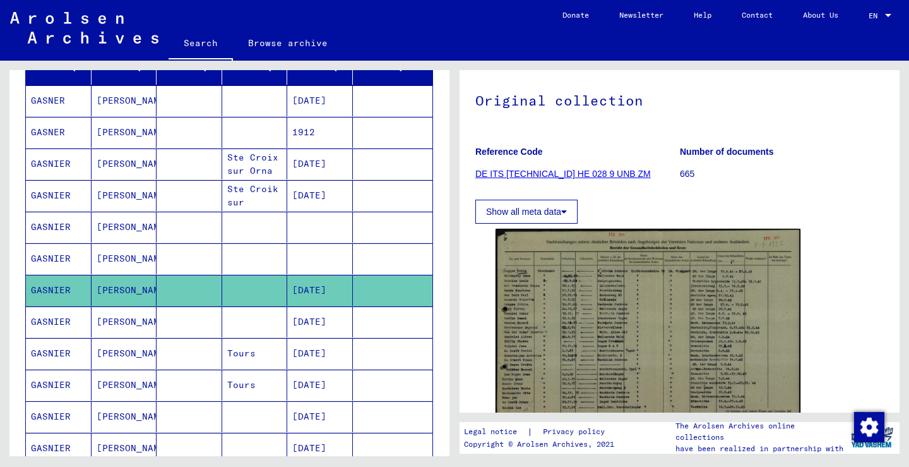
scroll to position [98, 0]
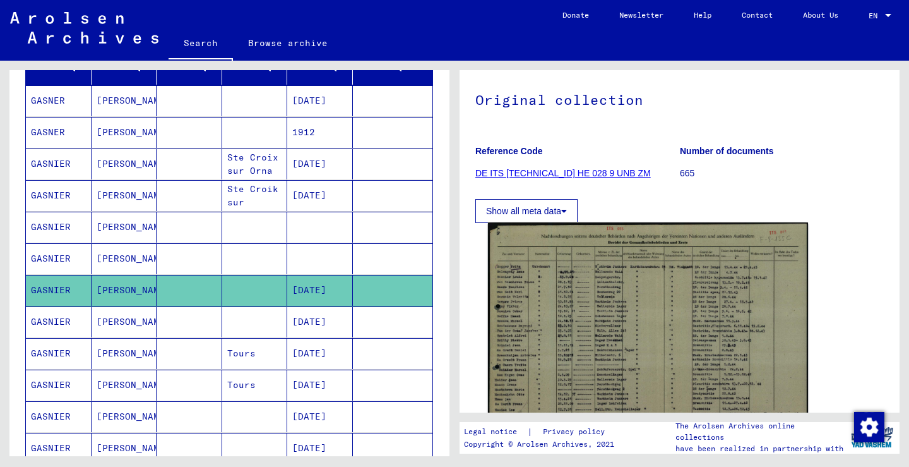
click at [604, 301] on img at bounding box center [648, 335] width 320 height 227
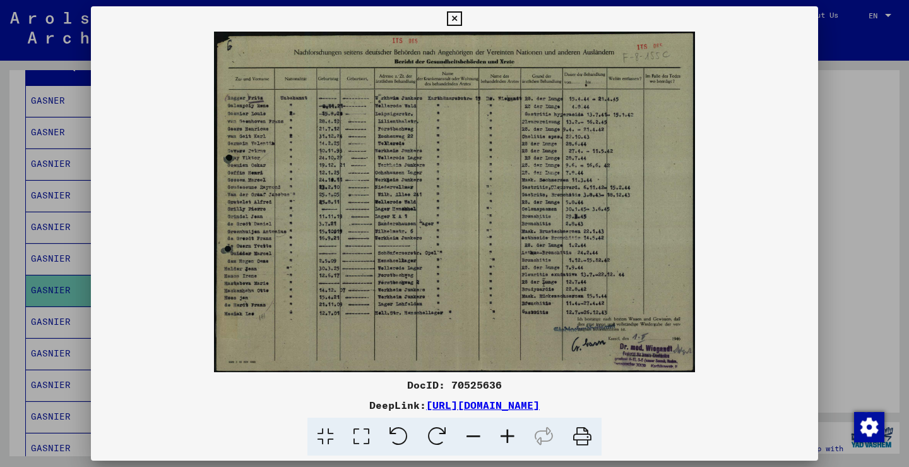
click at [880, 317] on div at bounding box center [454, 233] width 909 height 467
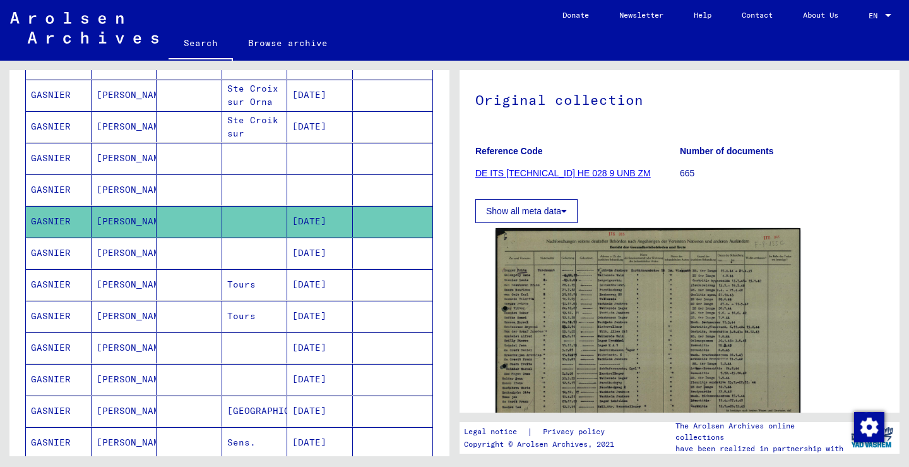
scroll to position [241, 0]
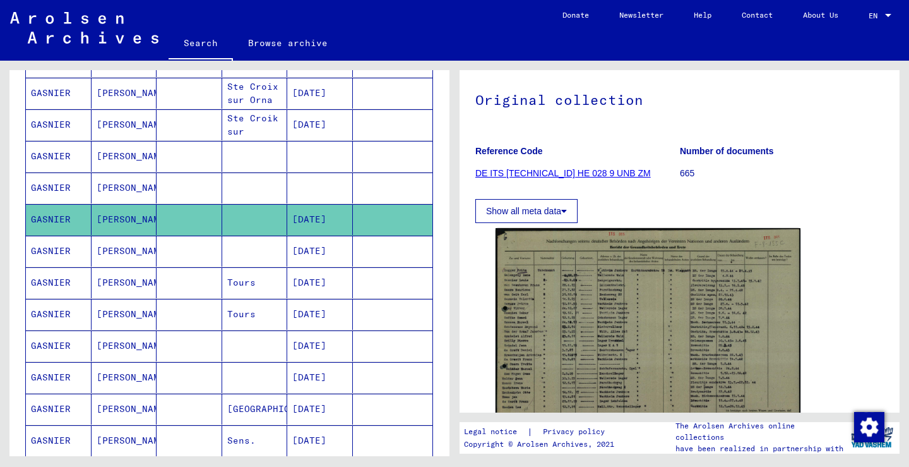
click at [319, 241] on mat-cell "[DATE]" at bounding box center [320, 251] width 66 height 31
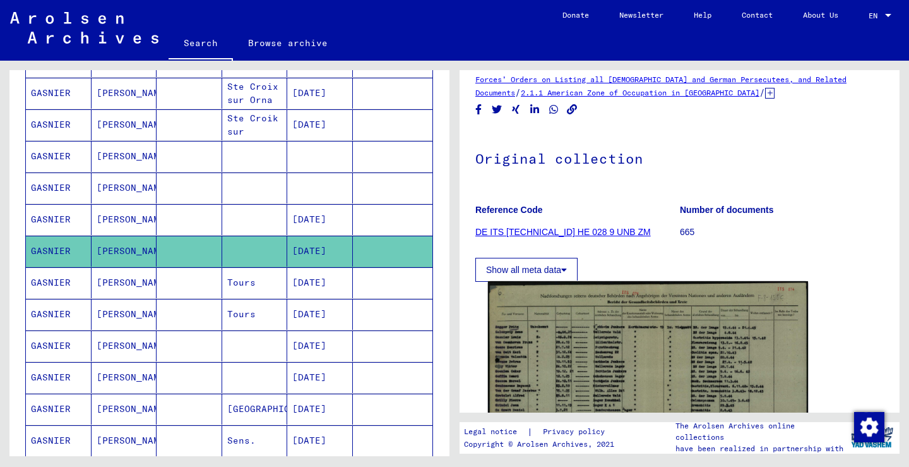
click at [588, 326] on img at bounding box center [648, 394] width 320 height 227
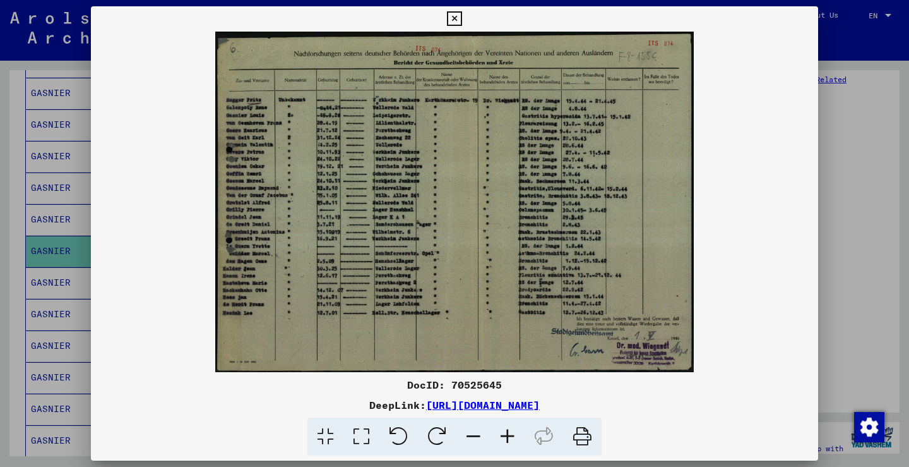
click at [49, 344] on div at bounding box center [454, 233] width 909 height 467
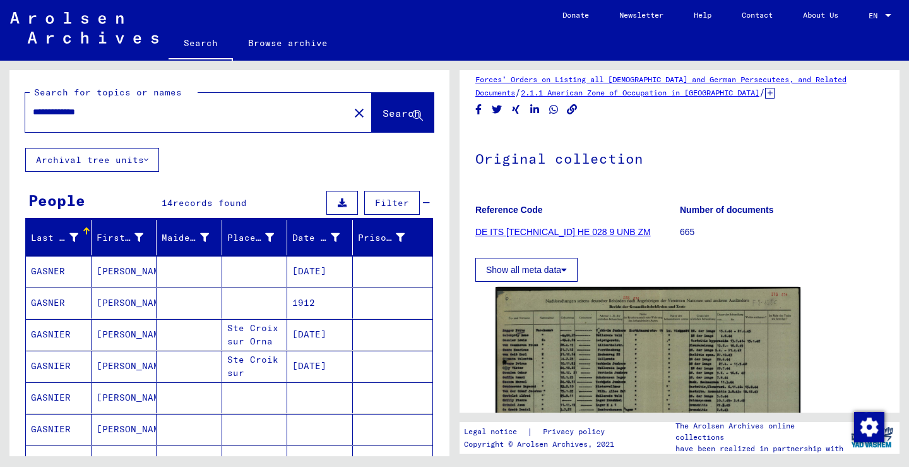
click at [349, 105] on button "close" at bounding box center [359, 112] width 25 height 25
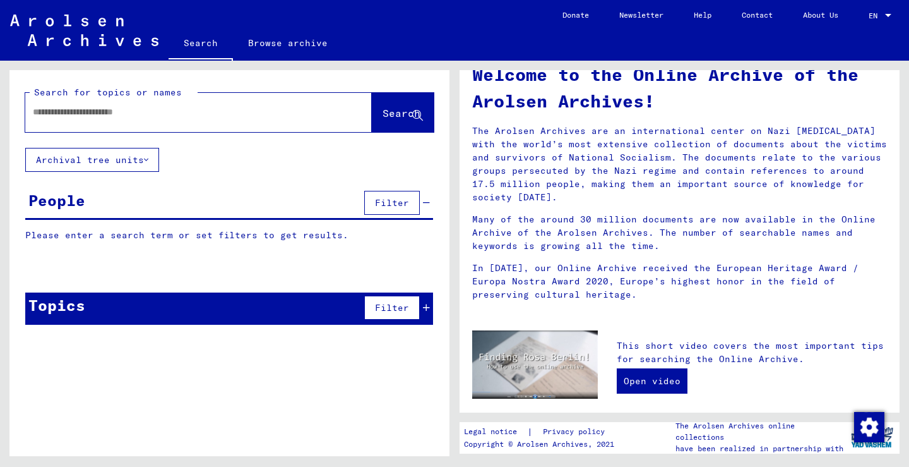
click at [185, 119] on div at bounding box center [179, 112] width 309 height 28
click at [182, 105] on input "text" at bounding box center [183, 111] width 301 height 13
type input "**********"
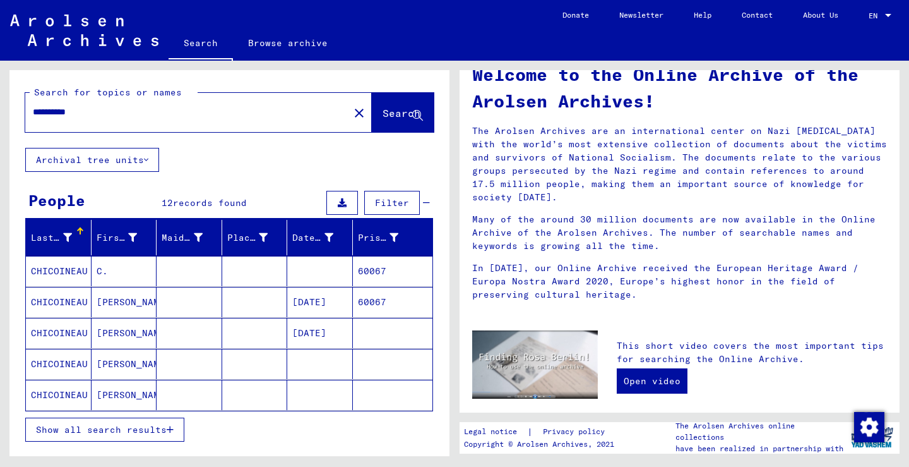
click at [147, 429] on span "Show all search results" at bounding box center [101, 429] width 131 height 11
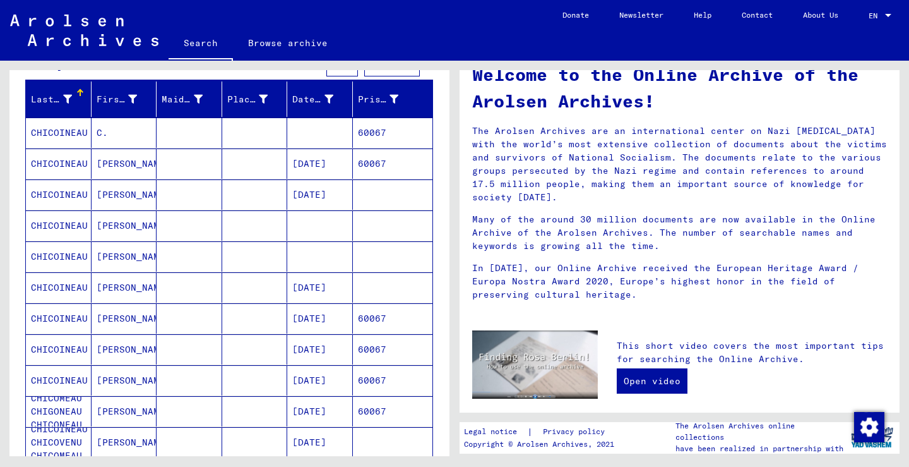
scroll to position [260, 0]
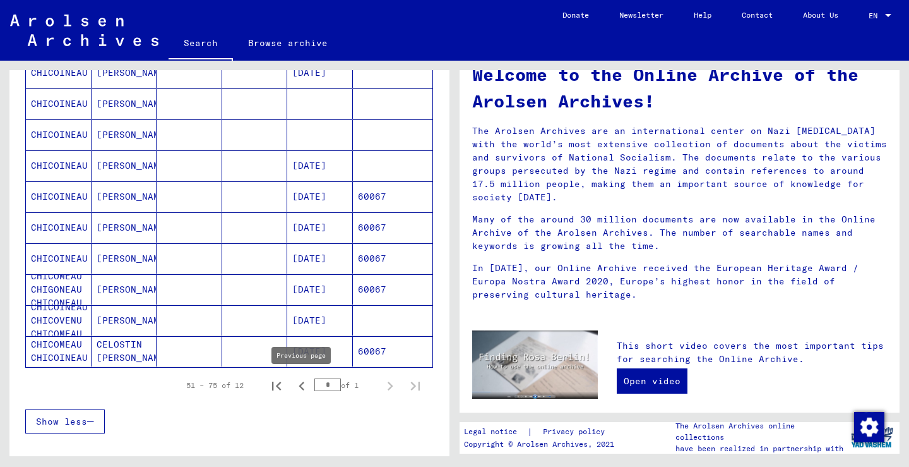
click at [278, 385] on icon "First page" at bounding box center [276, 385] width 9 height 9
type input "*"
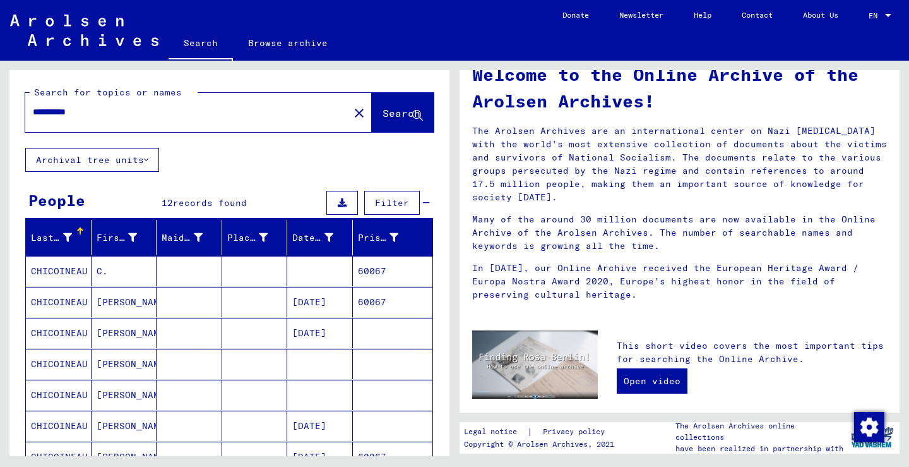
scroll to position [0, 0]
click at [352, 111] on mat-icon "close" at bounding box center [359, 112] width 15 height 15
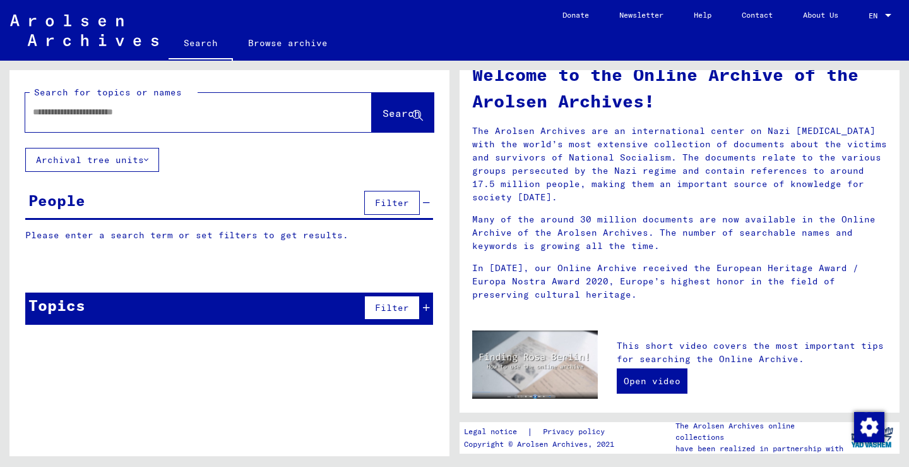
click at [205, 109] on input "text" at bounding box center [183, 111] width 301 height 13
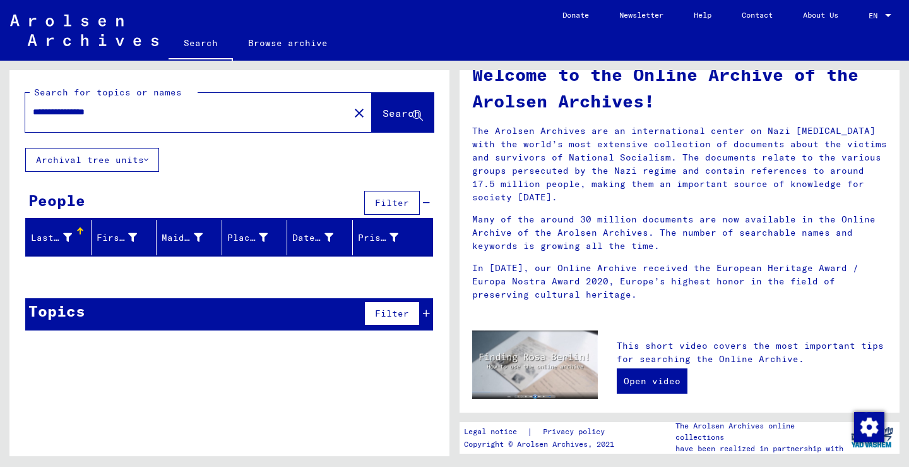
type input "**********"
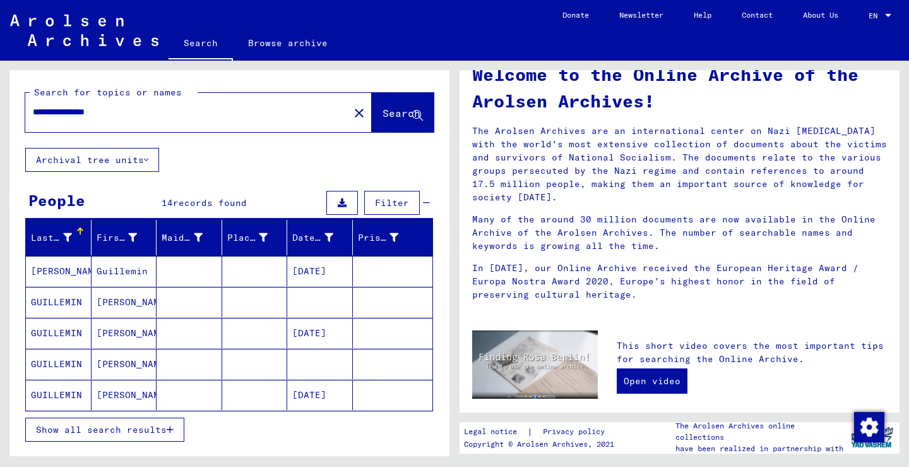
click at [249, 282] on mat-cell at bounding box center [255, 271] width 66 height 30
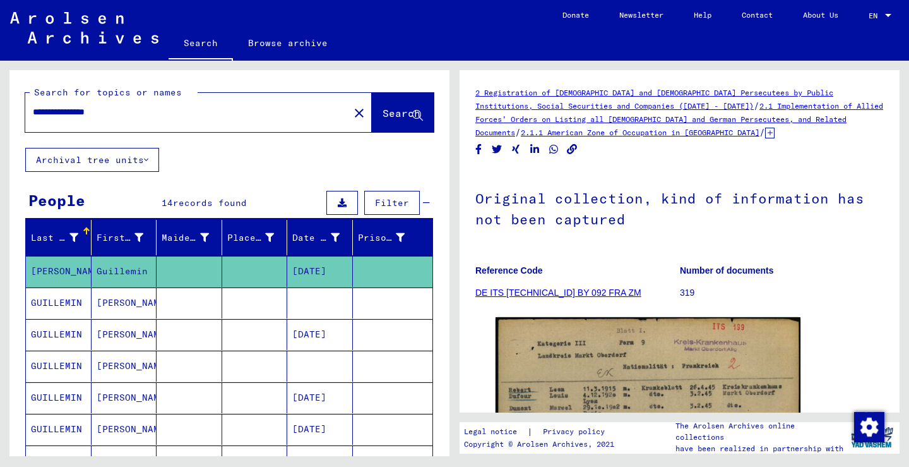
scroll to position [151, 0]
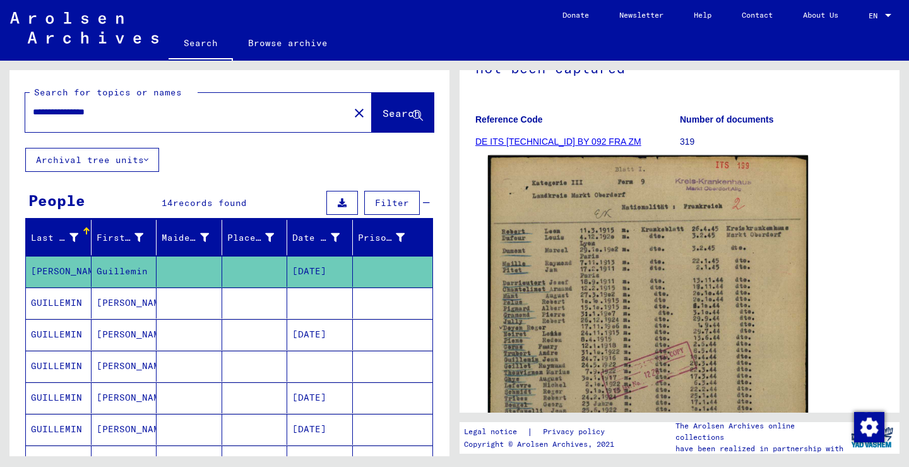
click at [658, 333] on img at bounding box center [648, 380] width 320 height 450
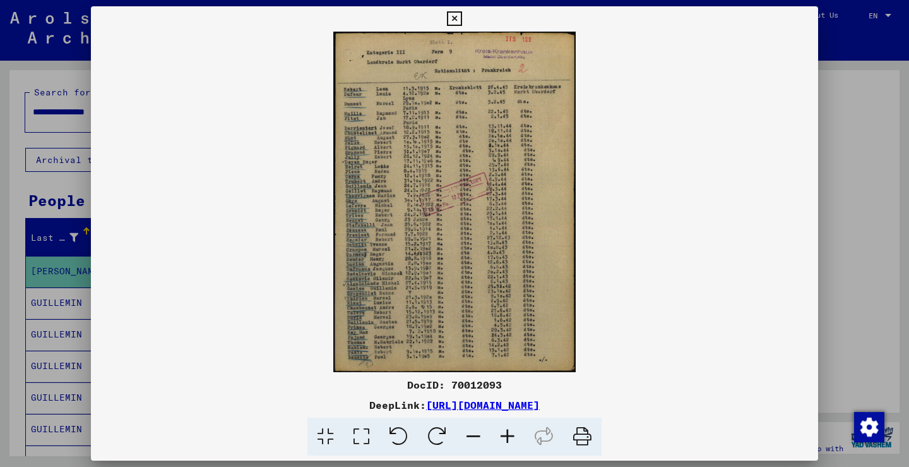
click at [0, 296] on div at bounding box center [454, 233] width 909 height 467
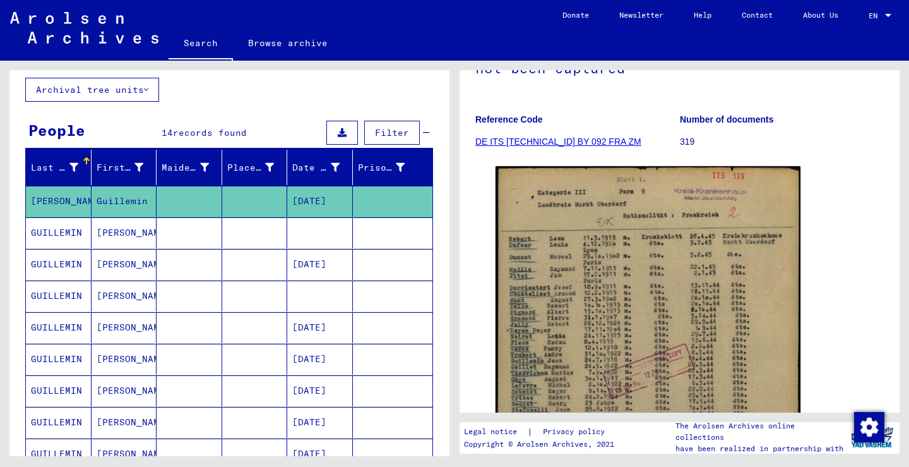
scroll to position [83, 0]
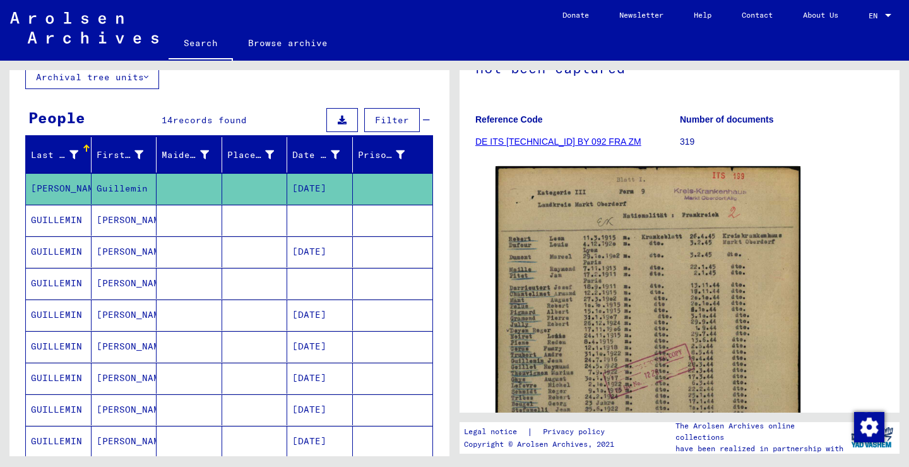
click at [242, 222] on mat-cell at bounding box center [255, 220] width 66 height 31
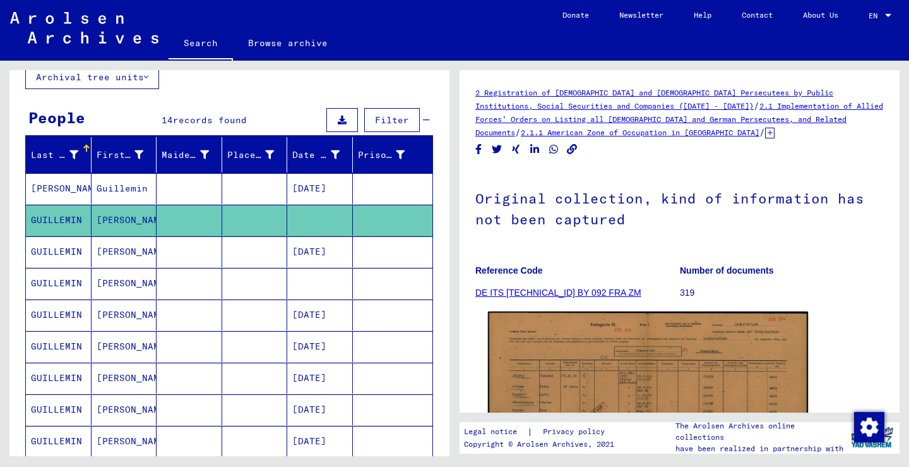
click at [624, 393] on img at bounding box center [648, 425] width 320 height 229
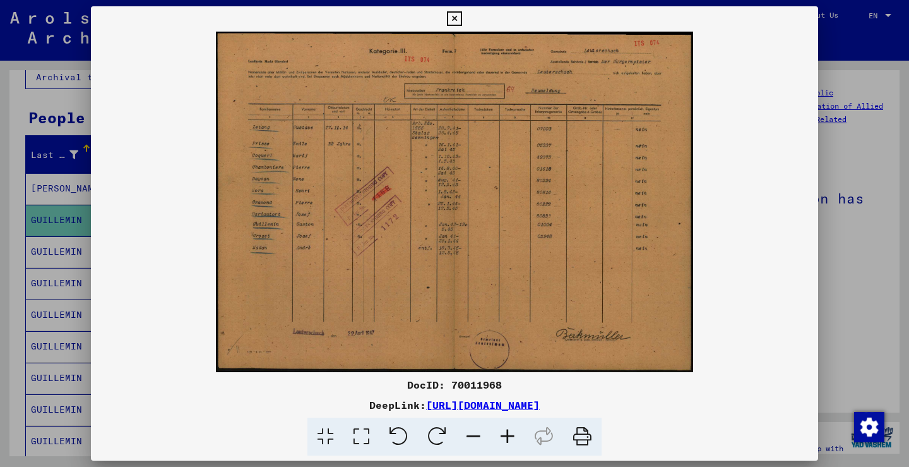
click at [39, 225] on div at bounding box center [454, 233] width 909 height 467
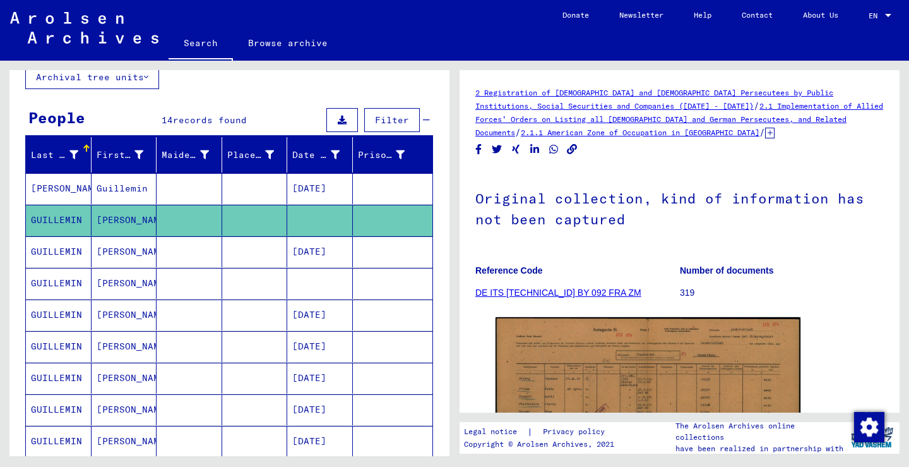
click at [97, 254] on mat-cell "[PERSON_NAME]" at bounding box center [125, 251] width 66 height 31
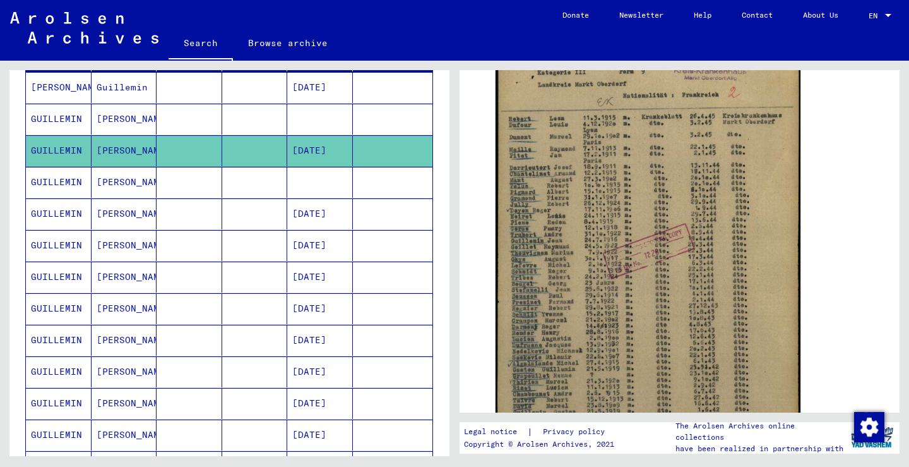
scroll to position [186, 0]
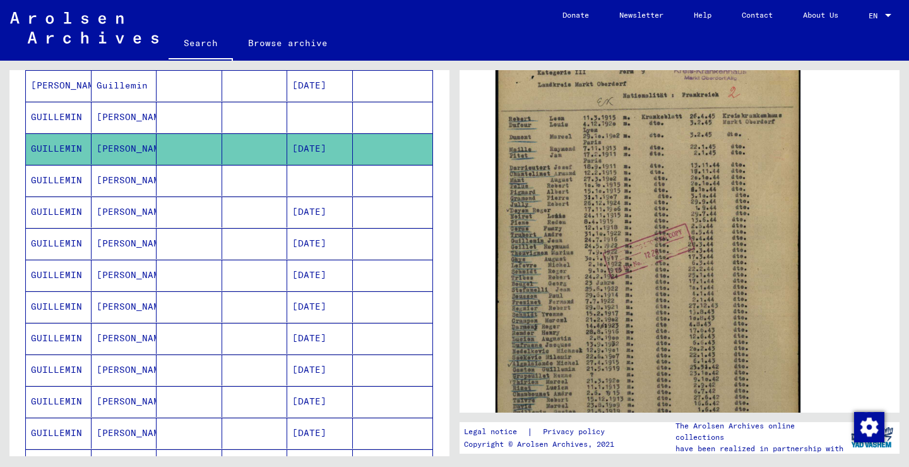
click at [169, 176] on mat-cell at bounding box center [190, 180] width 66 height 31
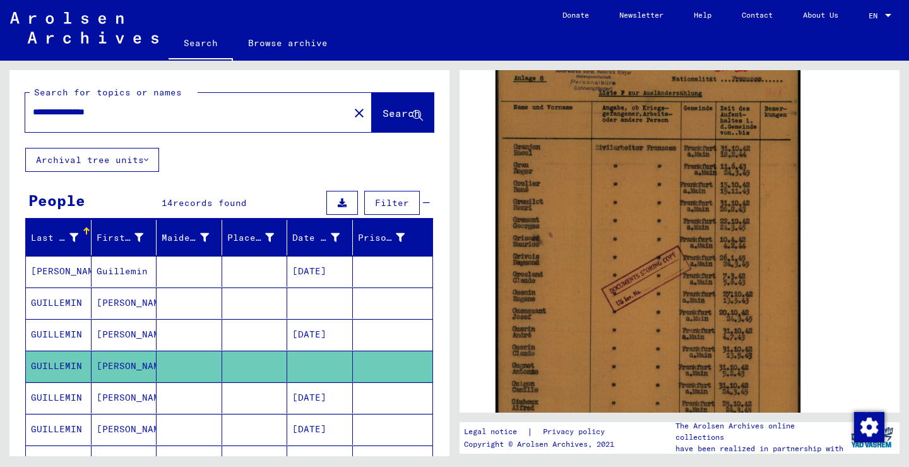
click at [352, 112] on mat-icon "close" at bounding box center [359, 112] width 15 height 15
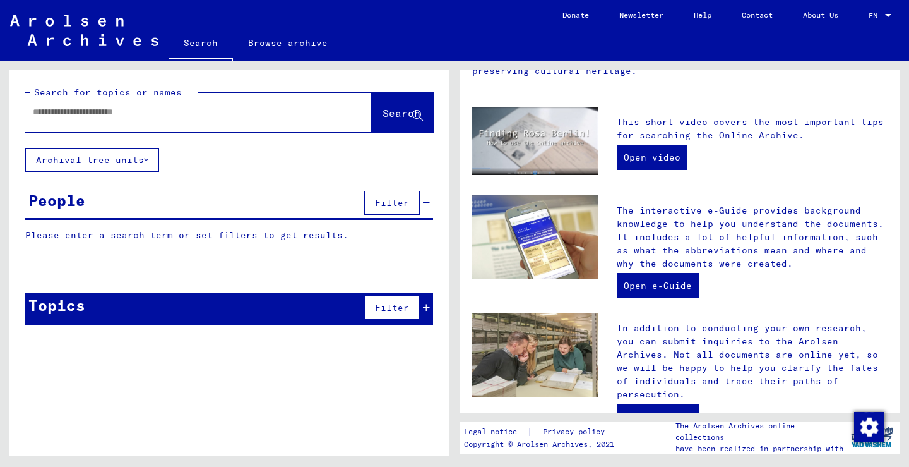
click at [208, 107] on input "text" at bounding box center [183, 111] width 301 height 13
type input "**********"
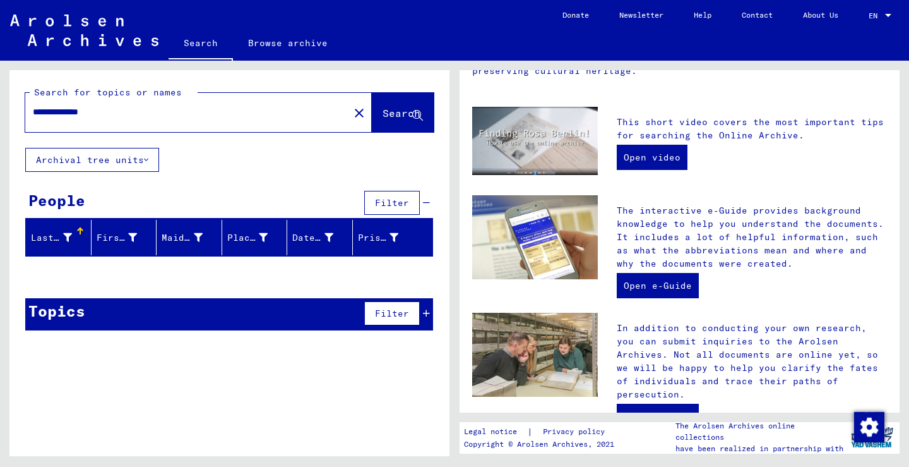
click at [352, 116] on mat-icon "close" at bounding box center [359, 112] width 15 height 15
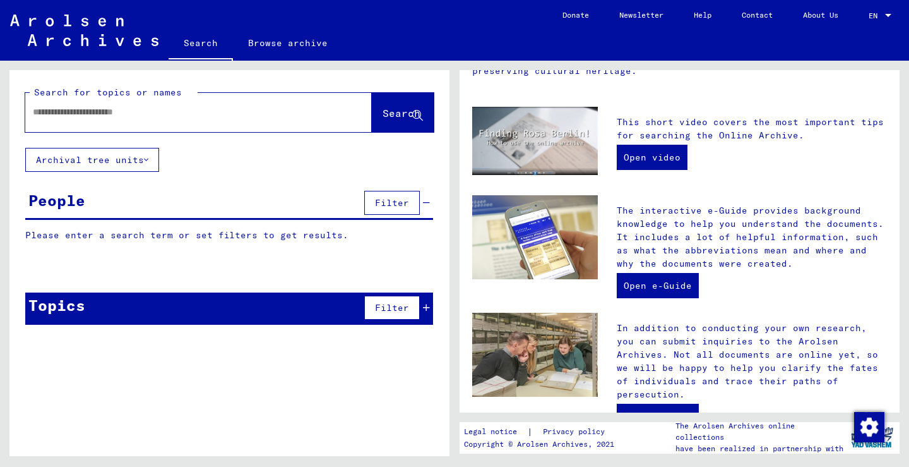
click at [196, 114] on input "text" at bounding box center [183, 111] width 301 height 13
type input "********"
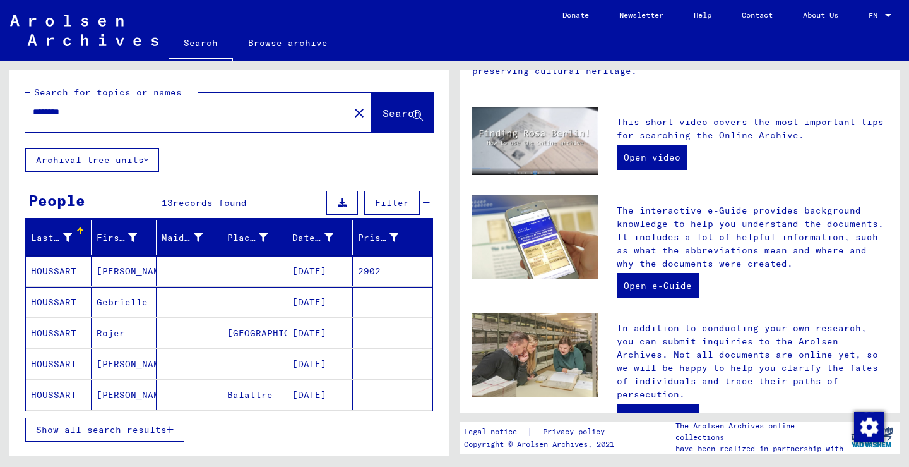
click at [150, 424] on span "Show all search results" at bounding box center [101, 429] width 131 height 11
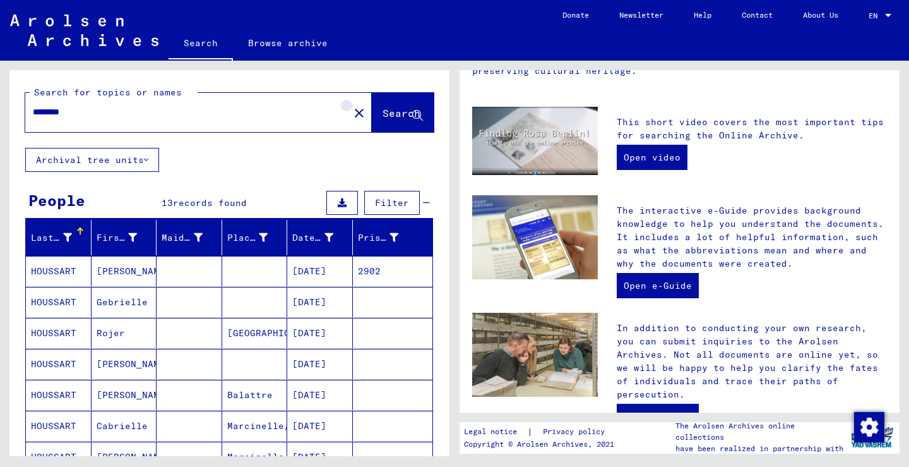
click at [347, 103] on button "close" at bounding box center [359, 112] width 25 height 25
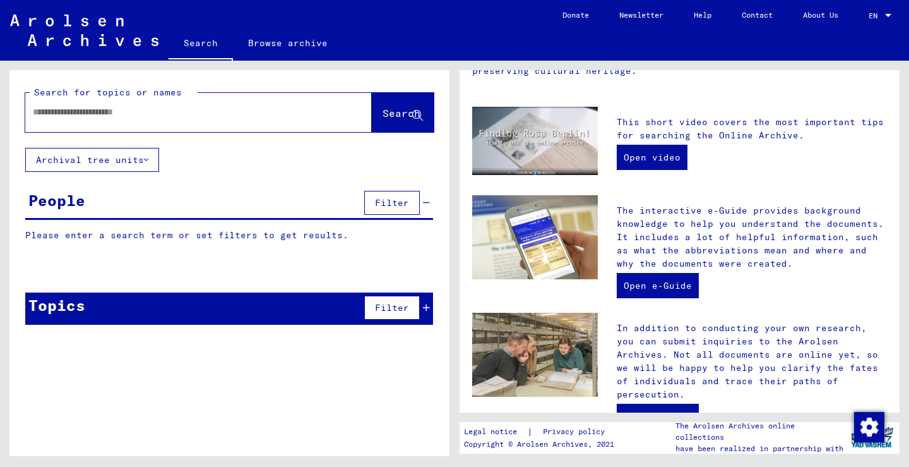
click at [249, 109] on input "text" at bounding box center [183, 111] width 301 height 13
type input "*****"
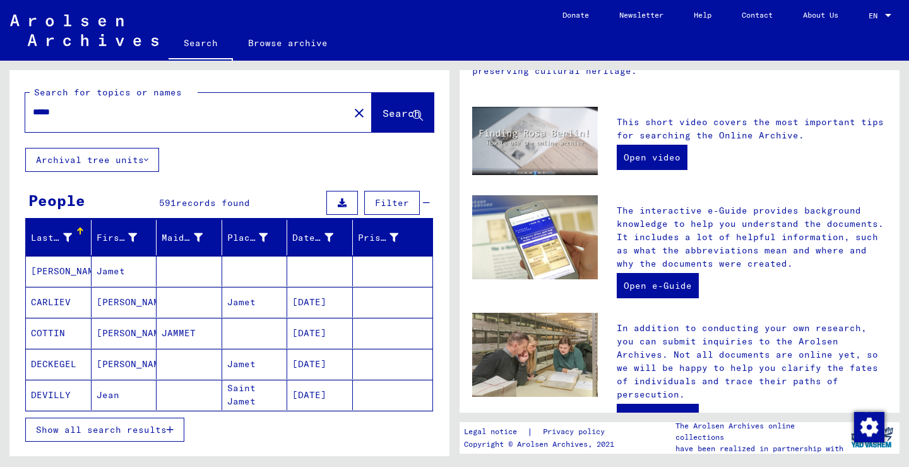
click at [114, 424] on span "Show all search results" at bounding box center [101, 429] width 131 height 11
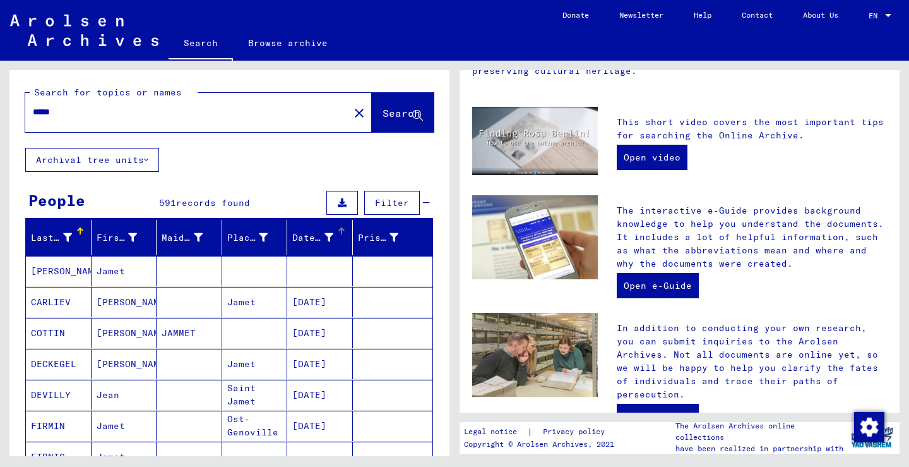
click at [343, 239] on div "Date of Birth" at bounding box center [322, 237] width 60 height 20
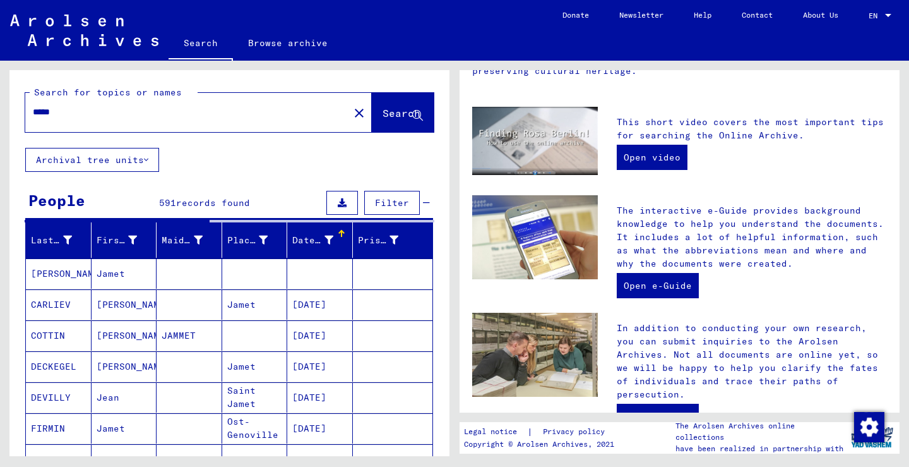
click at [343, 239] on div "Date of Birth" at bounding box center [322, 240] width 60 height 20
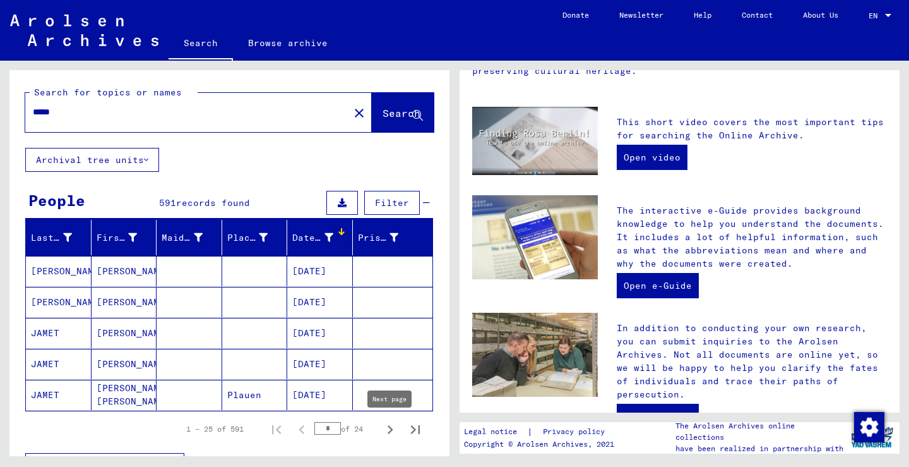
click at [390, 430] on icon "Next page" at bounding box center [390, 430] width 18 height 18
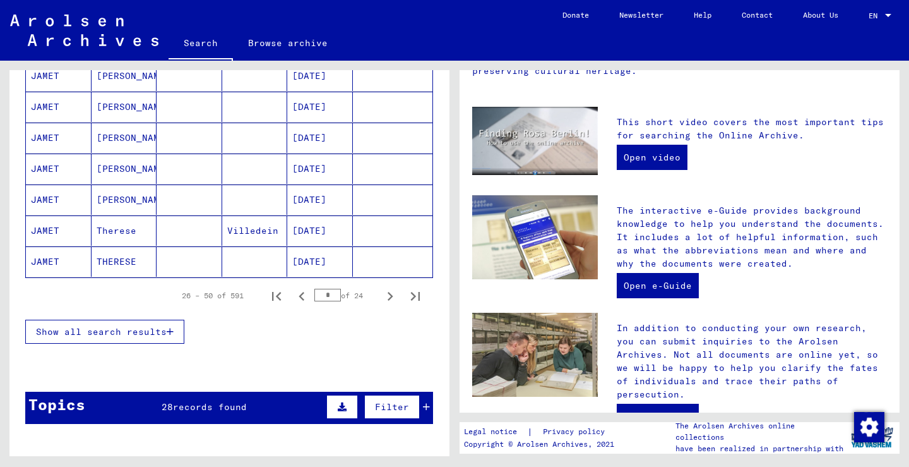
scroll to position [751, 0]
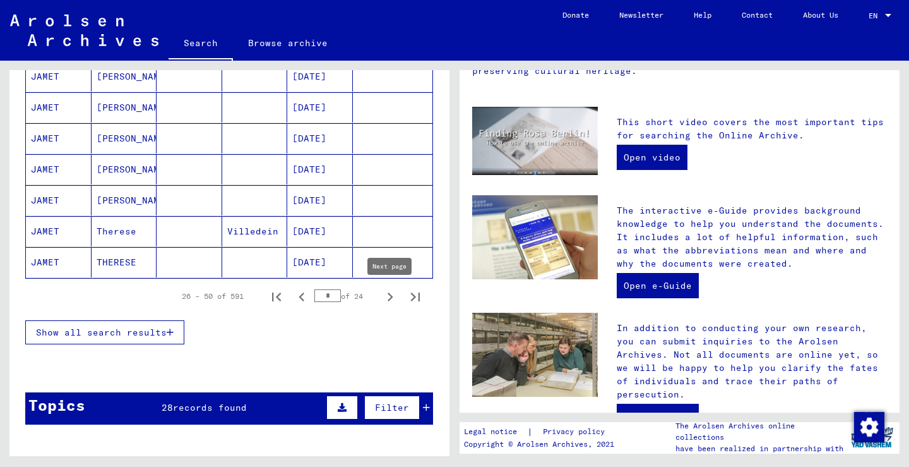
click at [393, 296] on icon "Next page" at bounding box center [390, 297] width 18 height 18
type input "*"
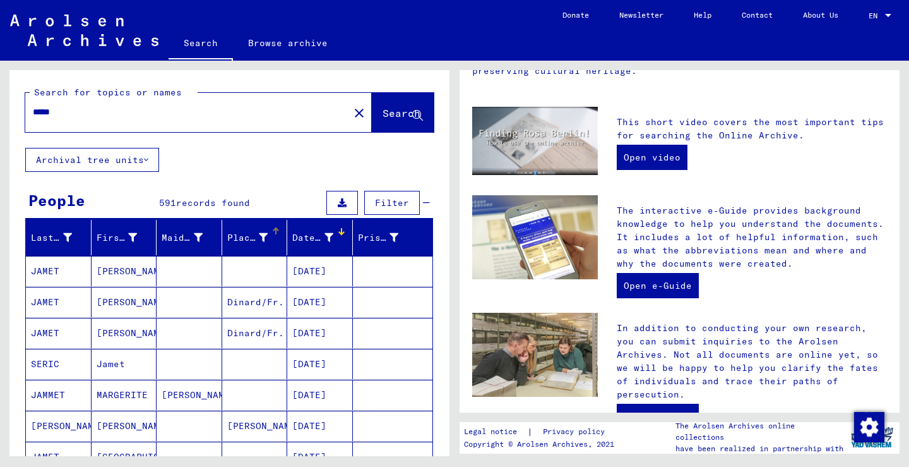
scroll to position [0, 0]
click at [347, 105] on button "close" at bounding box center [359, 112] width 25 height 25
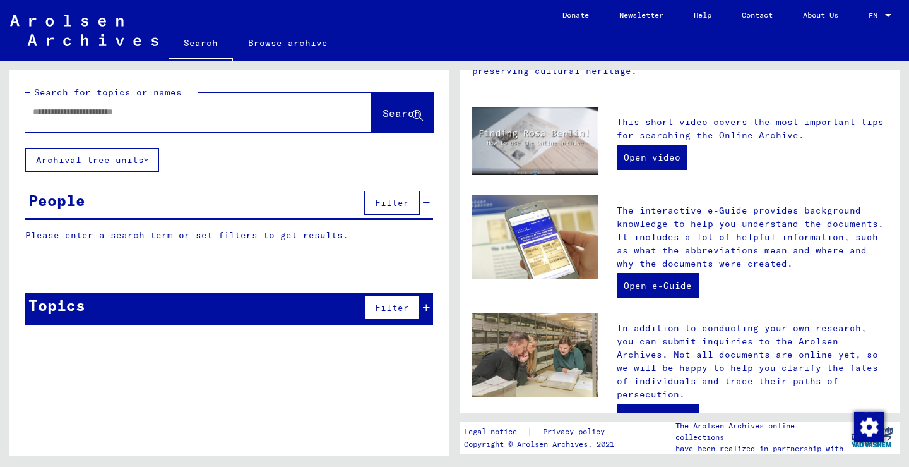
click at [196, 119] on div at bounding box center [179, 112] width 309 height 28
click at [189, 117] on input "text" at bounding box center [183, 111] width 301 height 13
type input "*"
type input "*******"
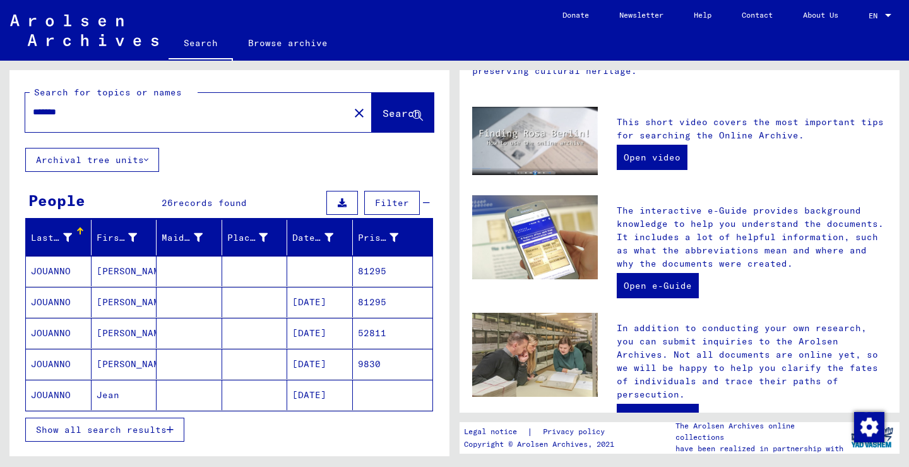
click at [108, 434] on span "Show all search results" at bounding box center [101, 429] width 131 height 11
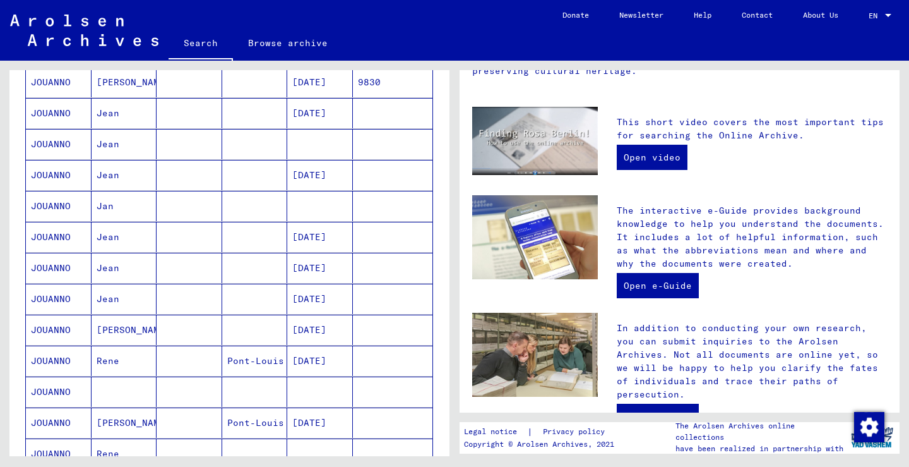
scroll to position [282, 0]
click at [272, 177] on mat-cell at bounding box center [255, 174] width 66 height 30
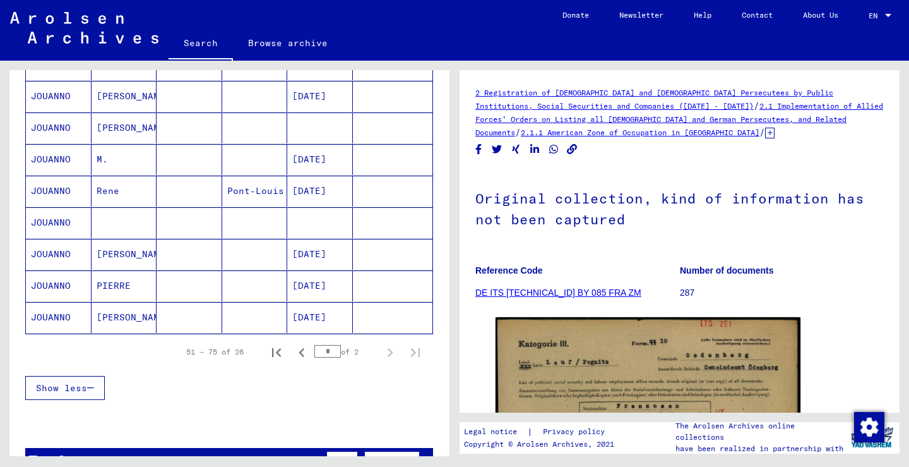
scroll to position [720, 0]
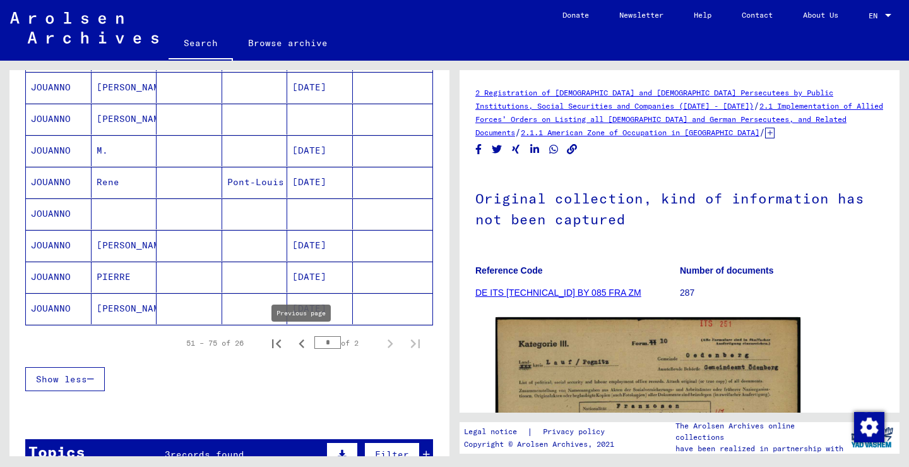
click at [302, 348] on icon "Previous page" at bounding box center [302, 344] width 18 height 18
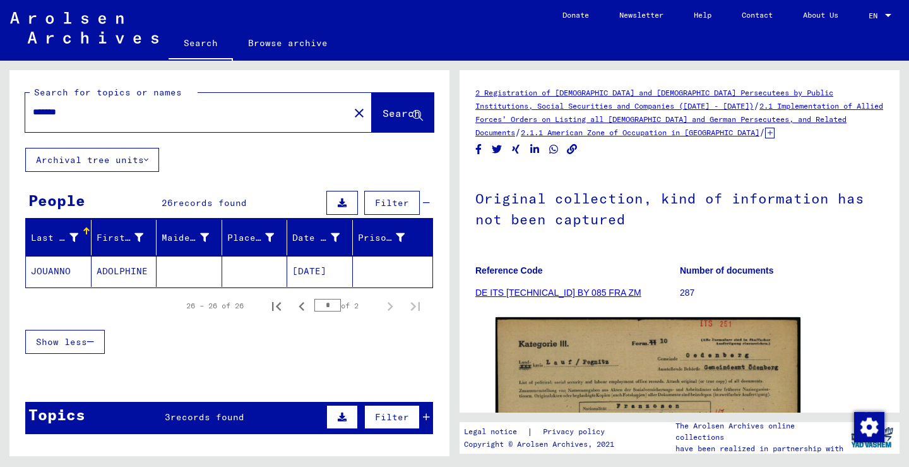
scroll to position [0, 0]
click at [297, 306] on icon "Previous page" at bounding box center [302, 306] width 18 height 18
type input "*"
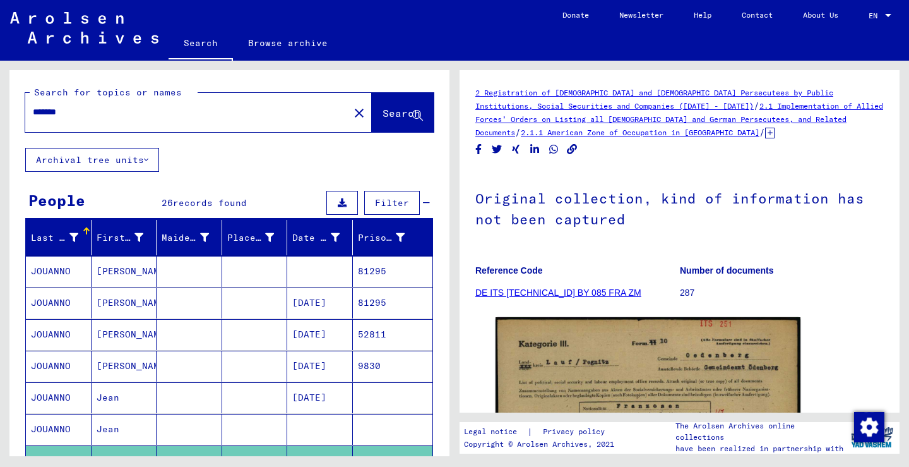
click at [352, 114] on mat-icon "close" at bounding box center [359, 112] width 15 height 15
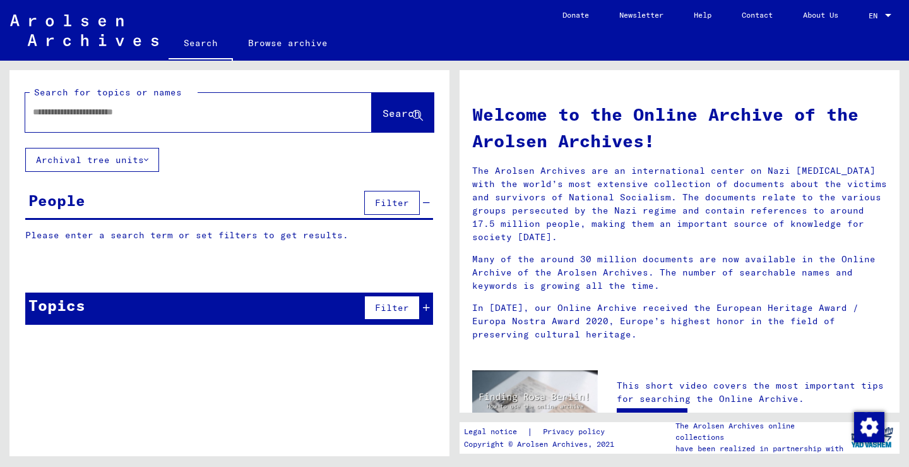
click at [155, 104] on div at bounding box center [179, 112] width 309 height 28
click at [155, 109] on input "text" at bounding box center [183, 111] width 301 height 13
type input "**********"
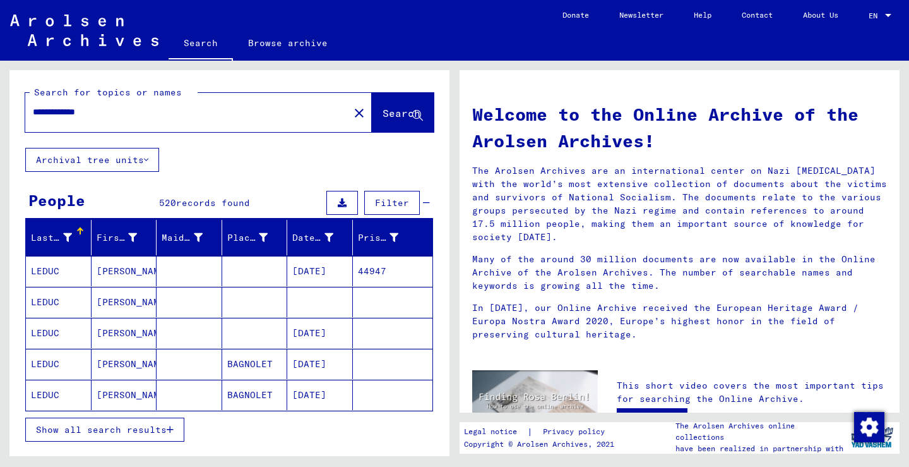
click at [340, 242] on div "Date of Birth" at bounding box center [322, 237] width 60 height 20
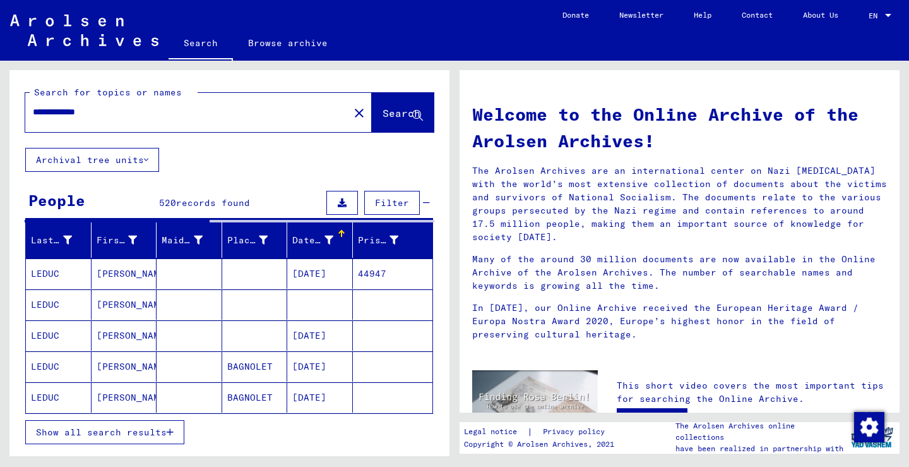
click at [340, 242] on div "Date of Birth" at bounding box center [322, 240] width 60 height 20
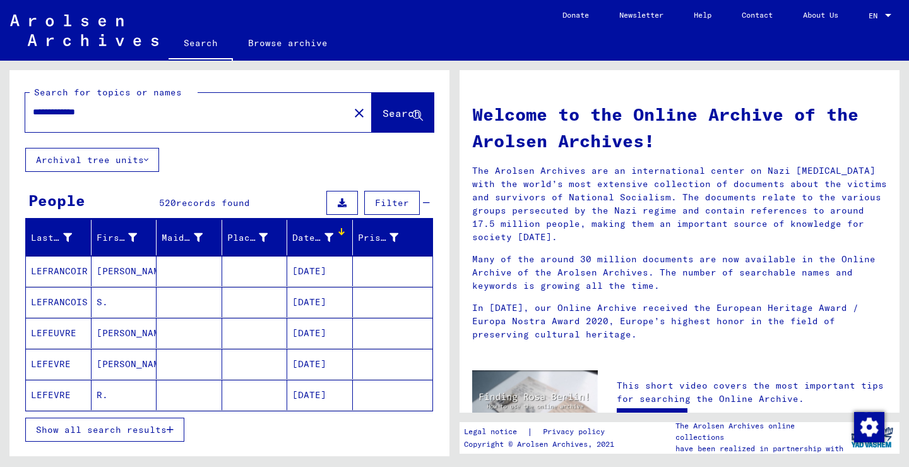
click at [148, 434] on span "Show all search results" at bounding box center [101, 429] width 131 height 11
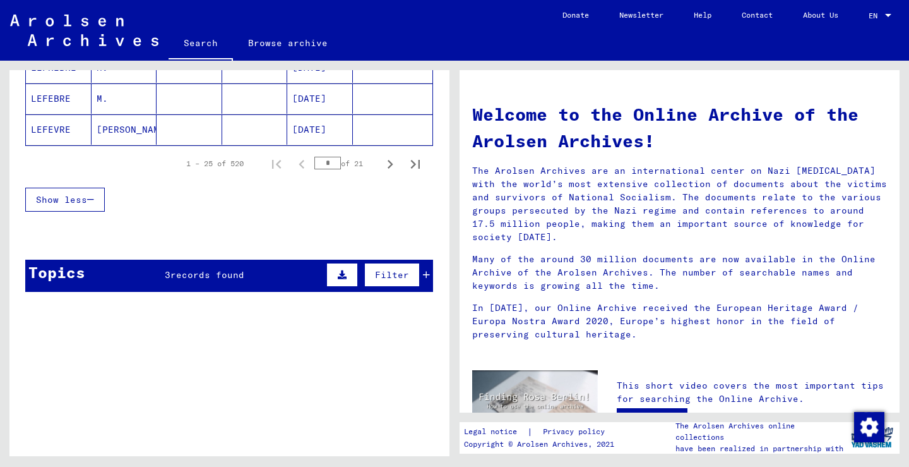
scroll to position [842, 0]
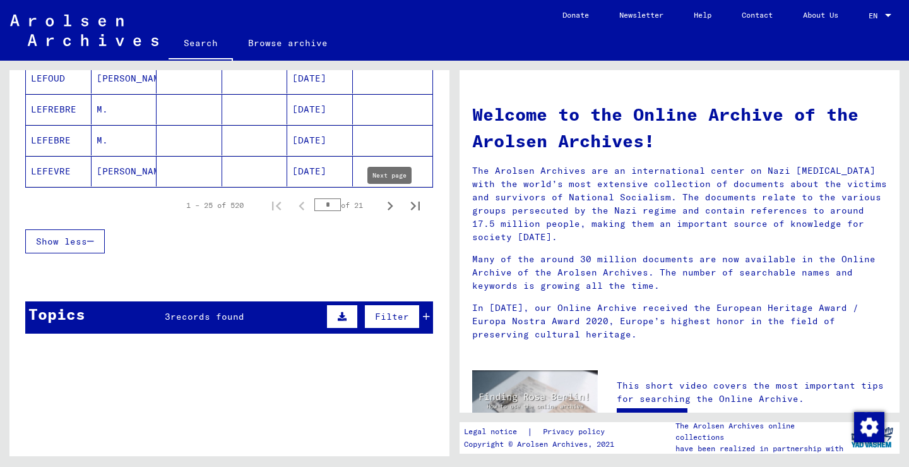
click at [385, 205] on icon "Next page" at bounding box center [390, 206] width 18 height 18
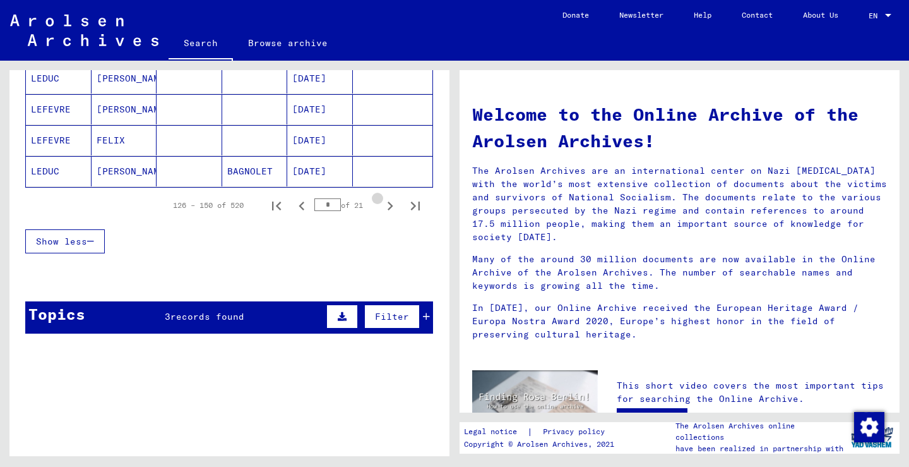
click at [385, 205] on icon "Next page" at bounding box center [390, 206] width 18 height 18
click at [299, 207] on icon "Previous page" at bounding box center [302, 206] width 18 height 18
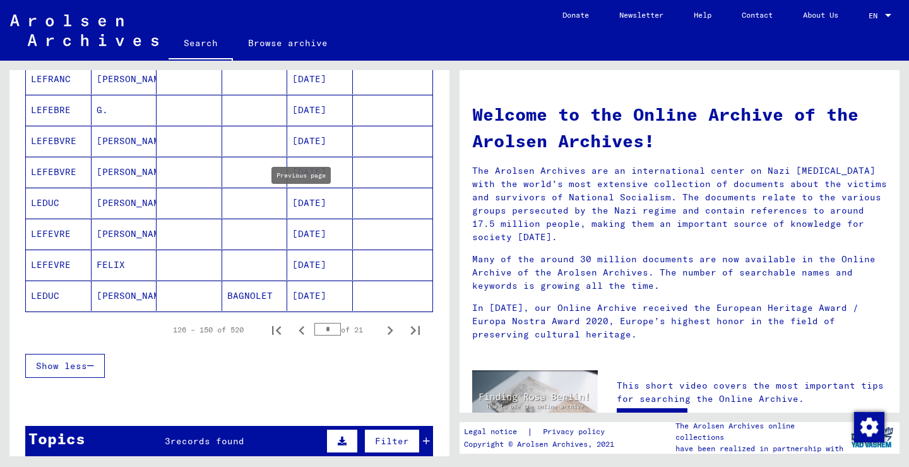
scroll to position [702, 0]
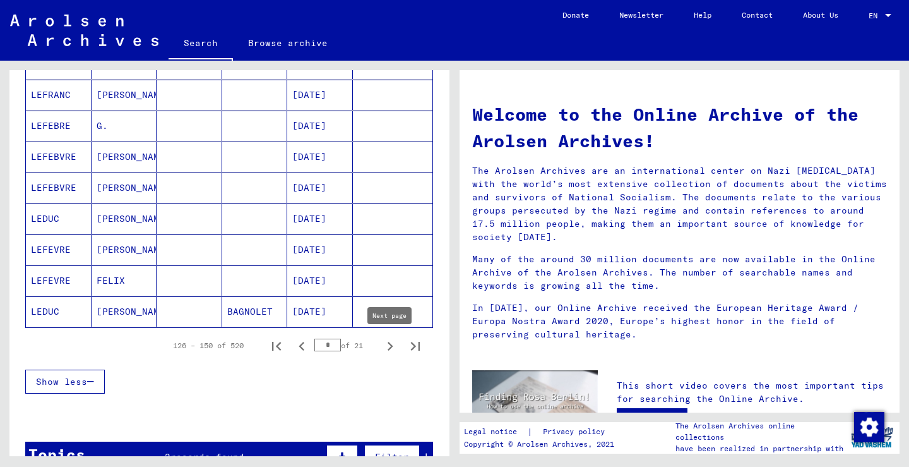
click at [397, 338] on icon "Next page" at bounding box center [390, 346] width 18 height 18
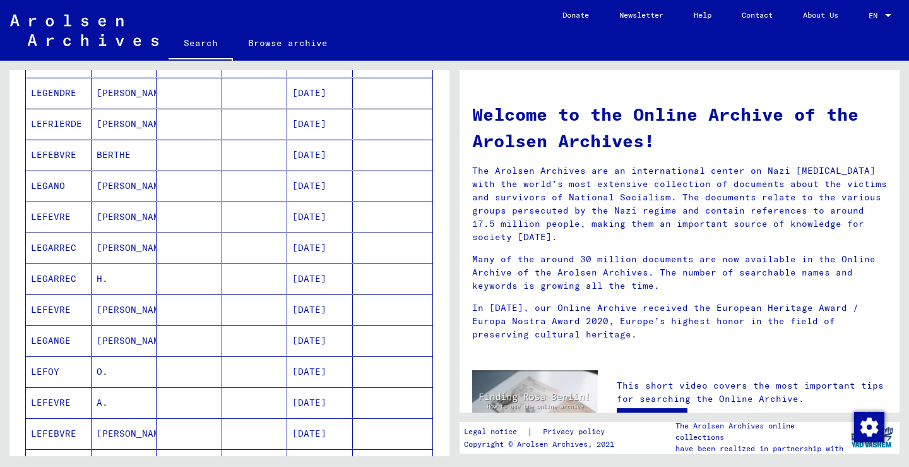
scroll to position [627, 0]
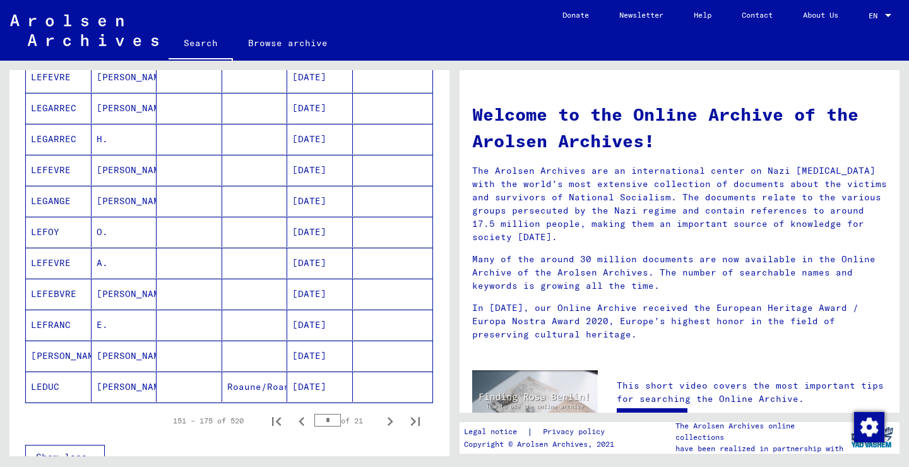
click at [333, 391] on mat-cell "[DATE]" at bounding box center [320, 386] width 66 height 30
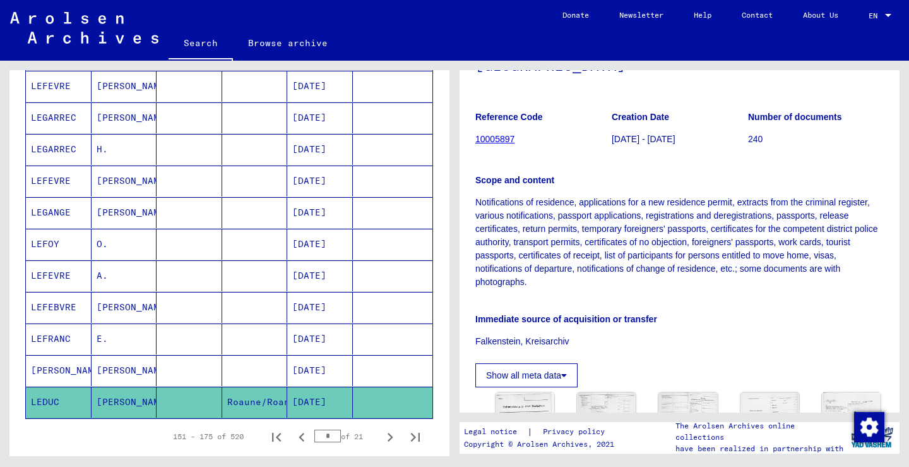
scroll to position [318, 0]
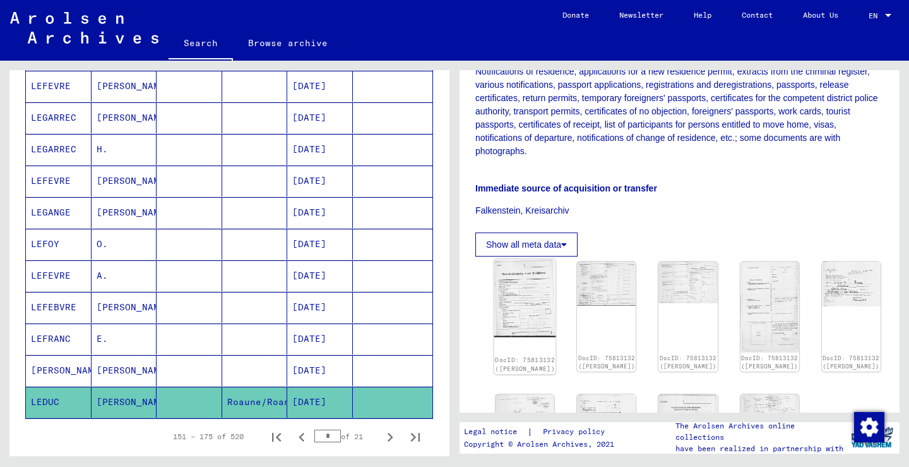
click at [526, 269] on img at bounding box center [525, 298] width 62 height 78
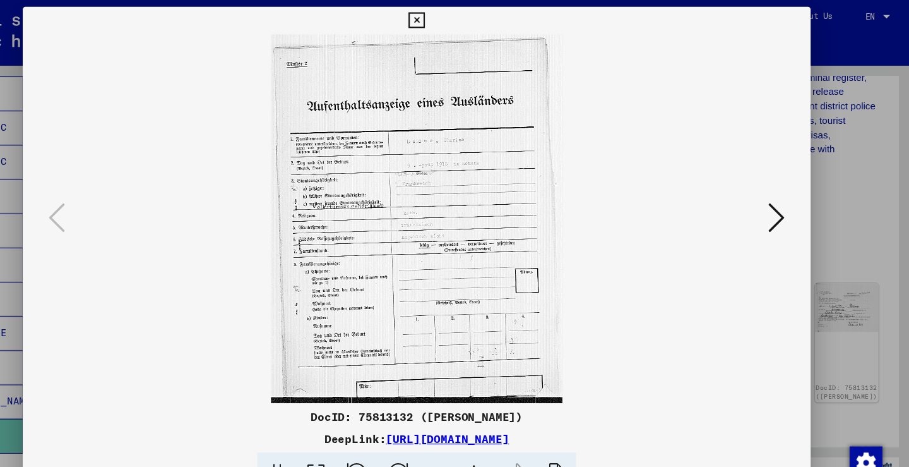
click at [775, 201] on button at bounding box center [786, 202] width 23 height 36
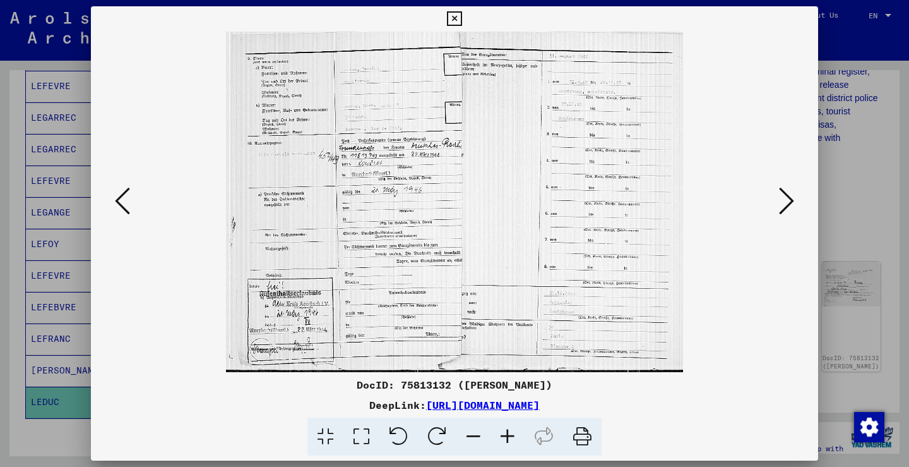
click at [791, 196] on icon at bounding box center [786, 201] width 15 height 30
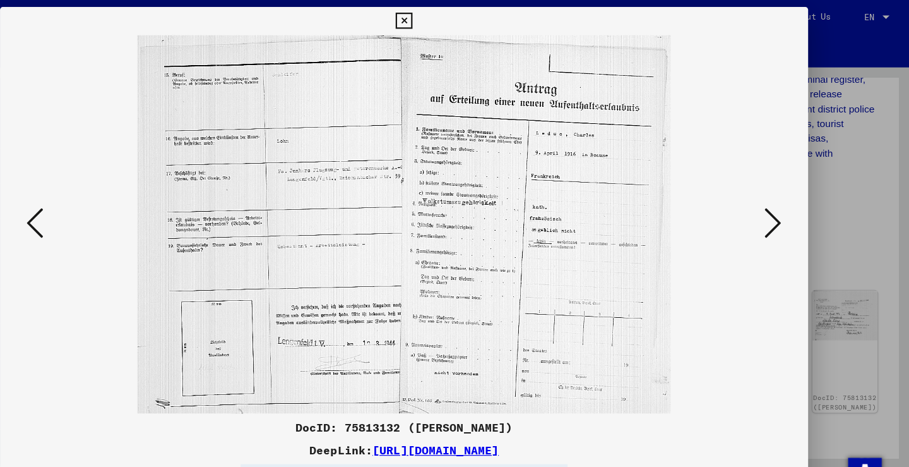
click at [779, 203] on icon at bounding box center [786, 201] width 15 height 30
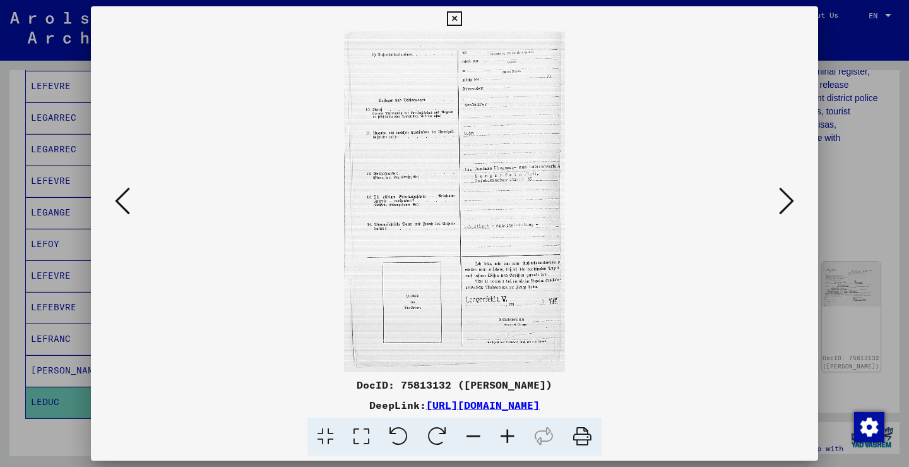
click at [779, 206] on icon at bounding box center [786, 201] width 15 height 30
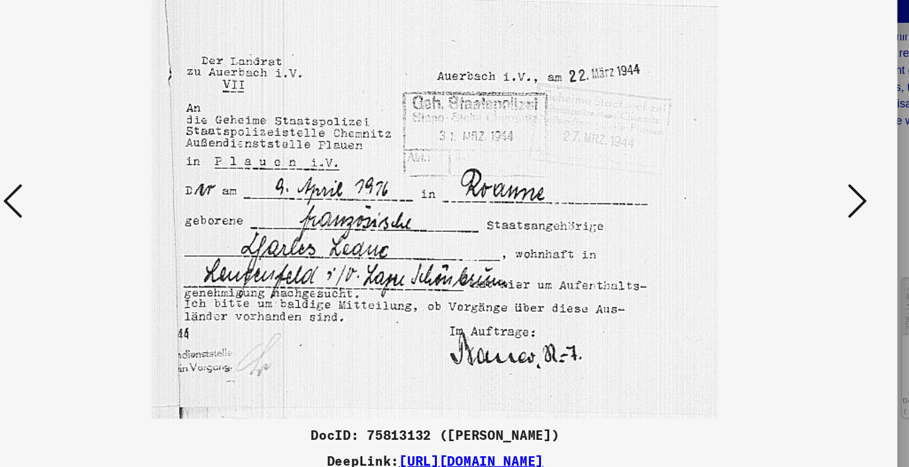
click at [779, 186] on icon at bounding box center [786, 201] width 15 height 30
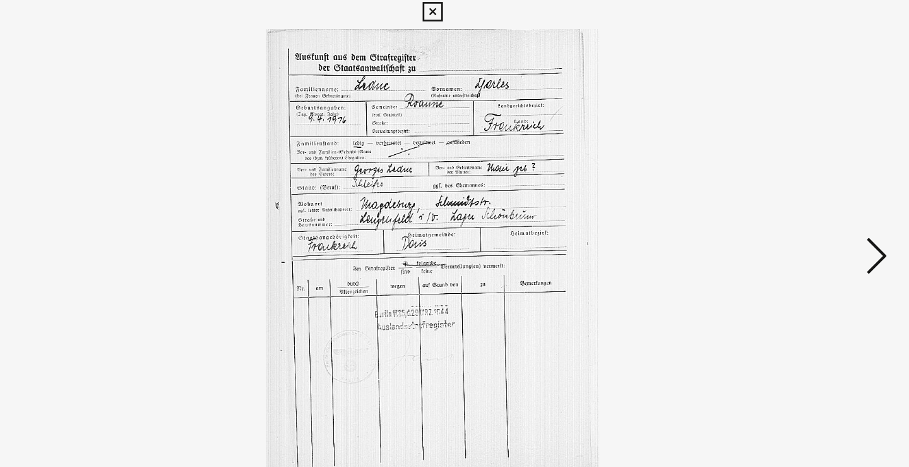
click at [779, 190] on icon at bounding box center [786, 201] width 15 height 30
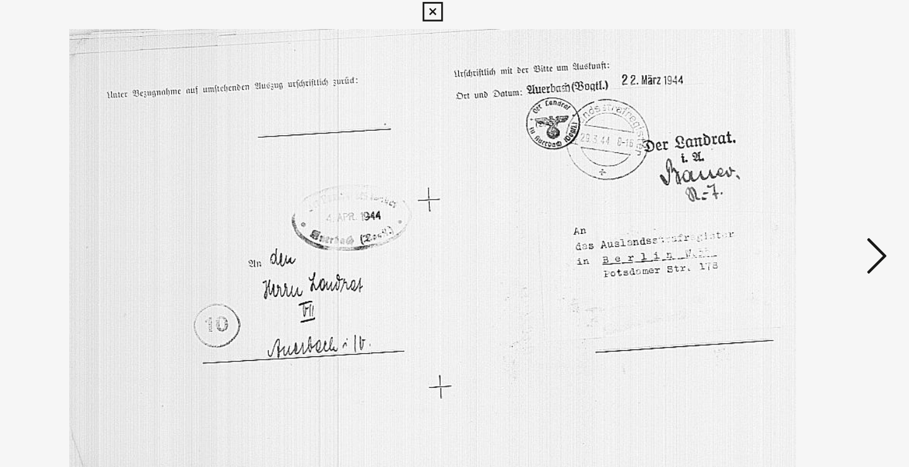
click at [779, 190] on icon at bounding box center [786, 201] width 15 height 30
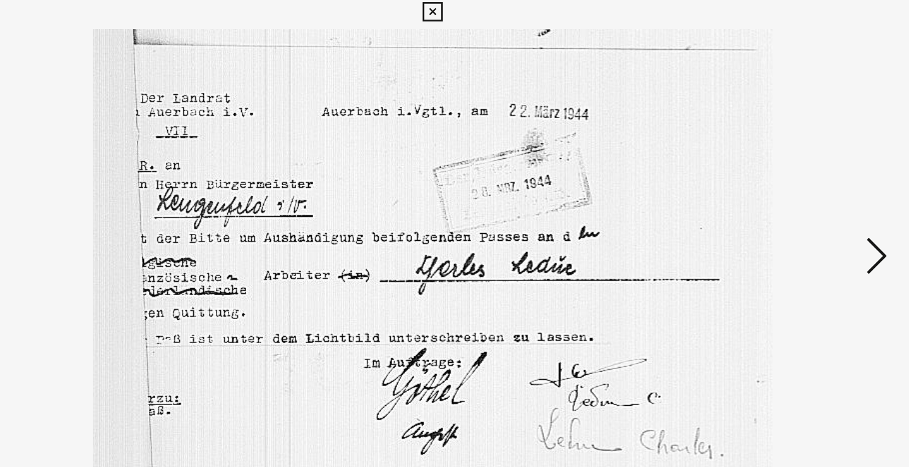
click at [779, 190] on icon at bounding box center [786, 201] width 15 height 30
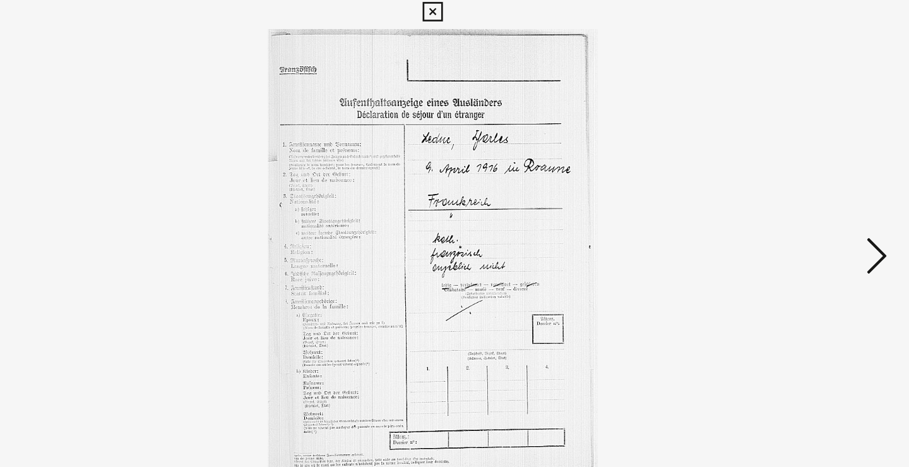
click at [779, 190] on icon at bounding box center [786, 201] width 15 height 30
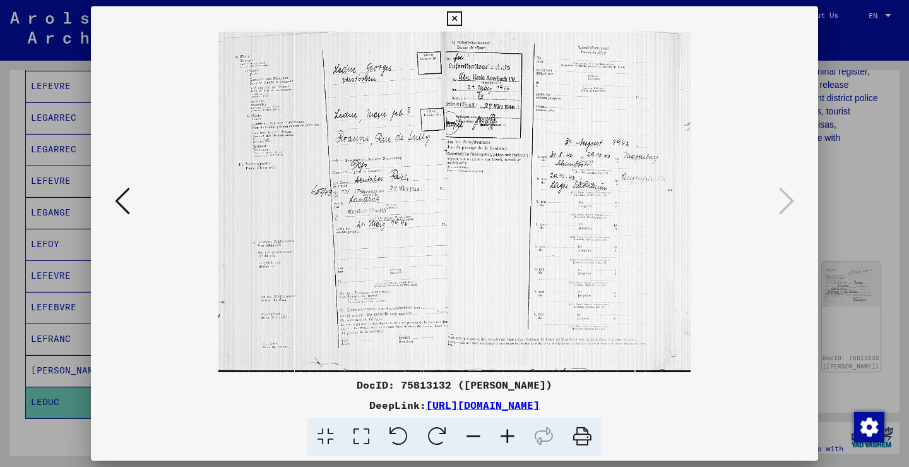
click at [862, 230] on div at bounding box center [454, 233] width 909 height 467
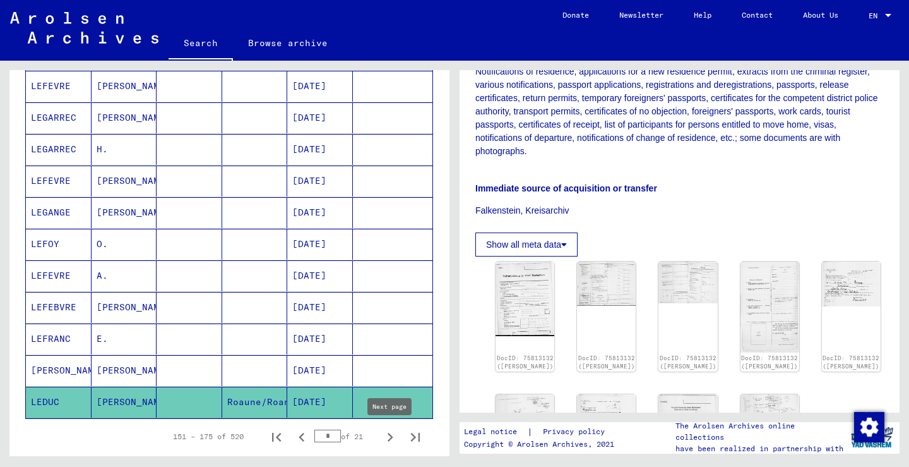
click at [389, 439] on icon "Next page" at bounding box center [391, 437] width 6 height 9
type input "*"
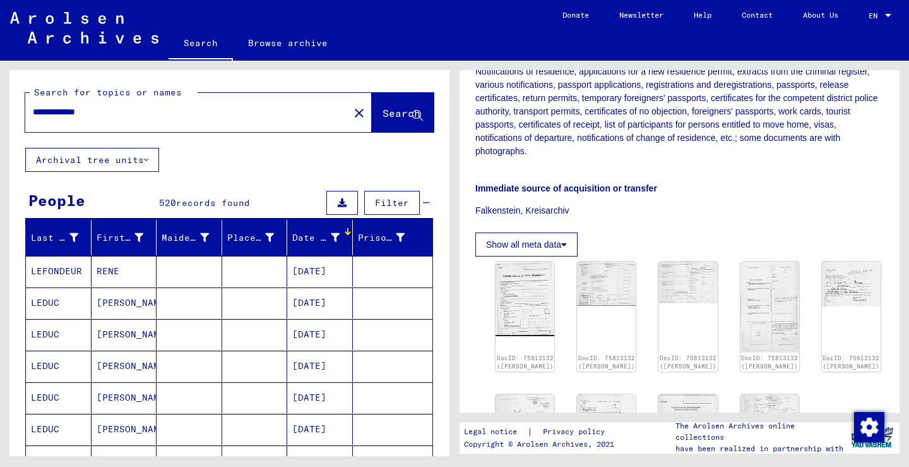
scroll to position [0, 0]
click at [318, 298] on mat-cell "[DATE]" at bounding box center [320, 302] width 66 height 31
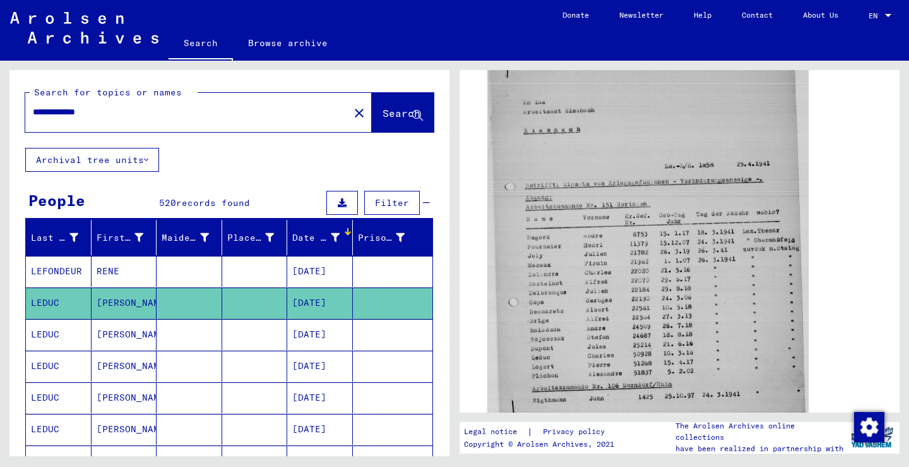
scroll to position [261, 0]
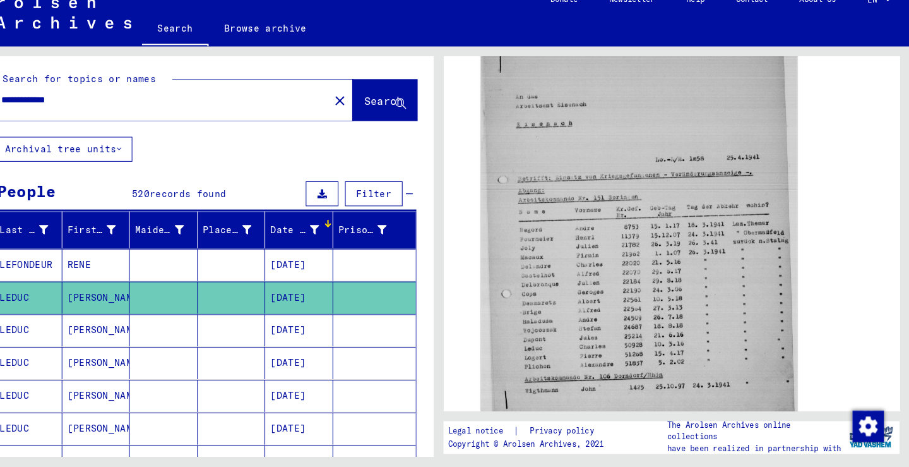
click at [302, 319] on mat-cell "[DATE]" at bounding box center [320, 334] width 66 height 31
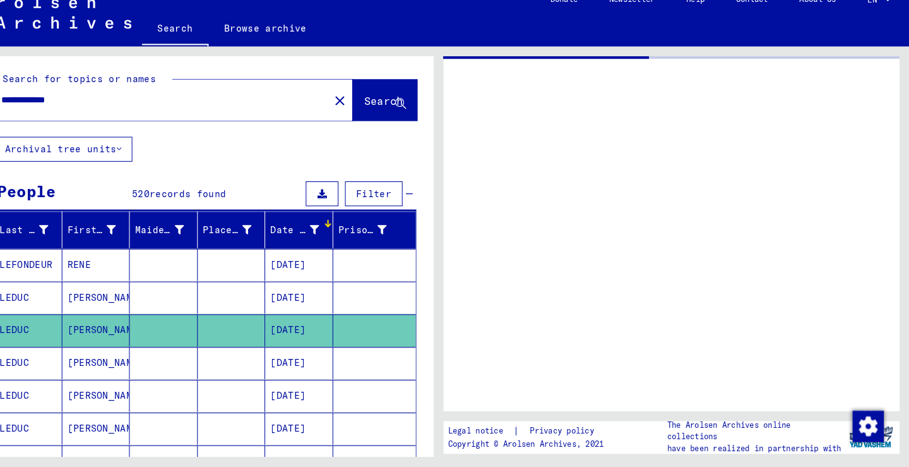
click at [302, 319] on mat-cell "[DATE]" at bounding box center [320, 334] width 66 height 31
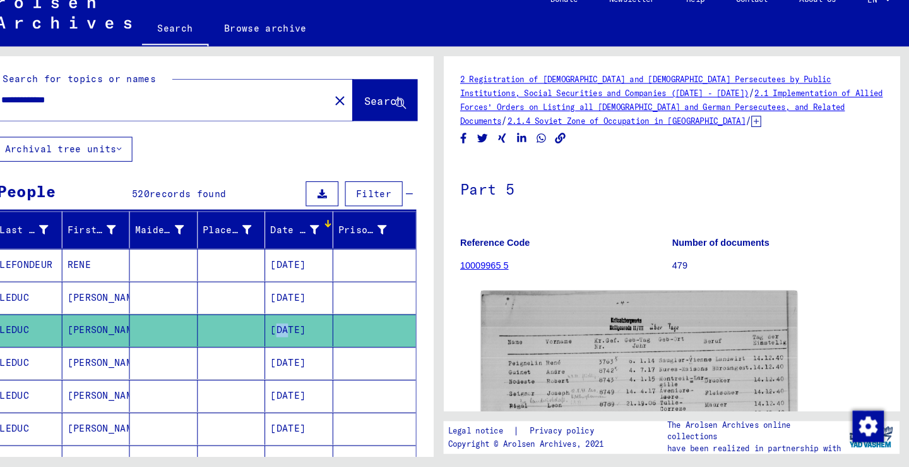
click at [570, 243] on p "Reference Code" at bounding box center [577, 249] width 204 height 13
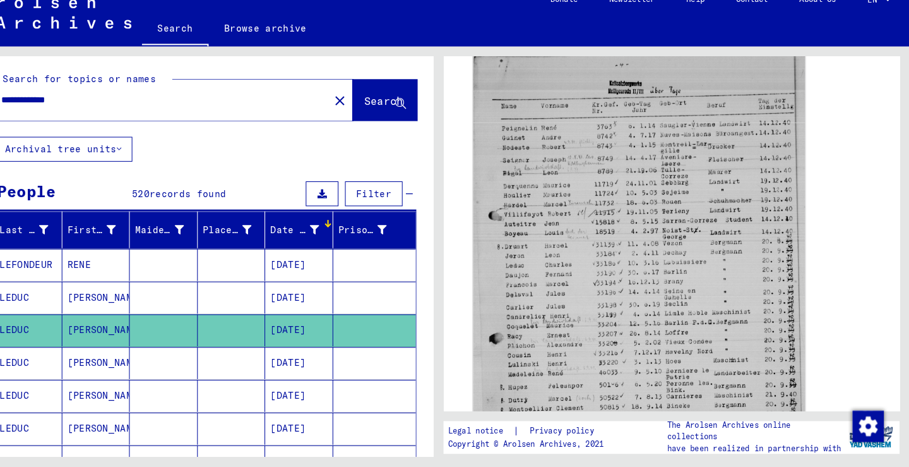
click at [691, 299] on img at bounding box center [648, 282] width 320 height 433
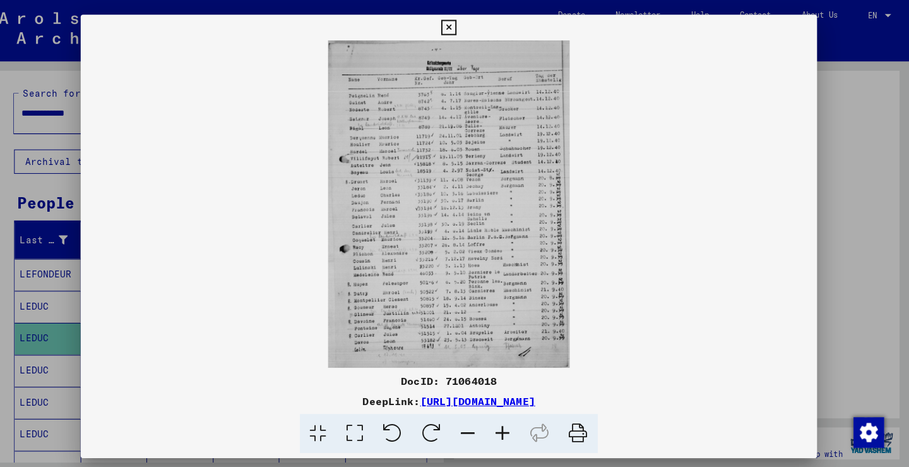
click at [56, 366] on div at bounding box center [454, 233] width 909 height 467
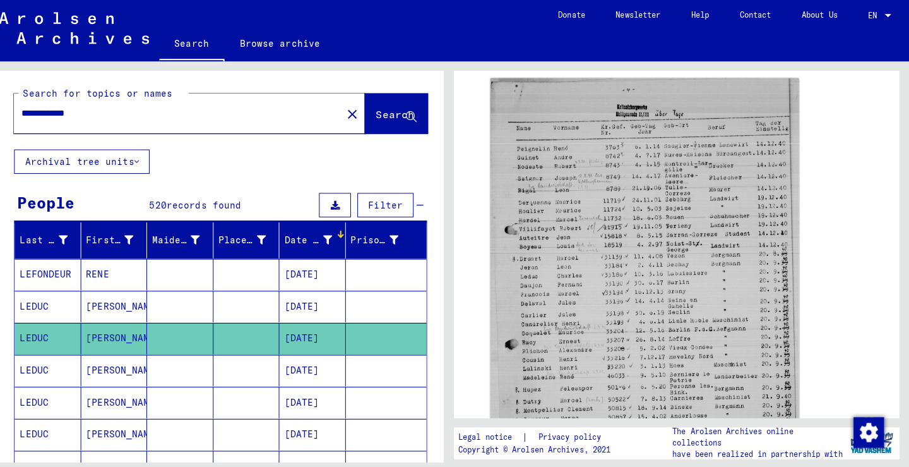
click at [92, 366] on mat-cell "[PERSON_NAME]" at bounding box center [125, 365] width 66 height 31
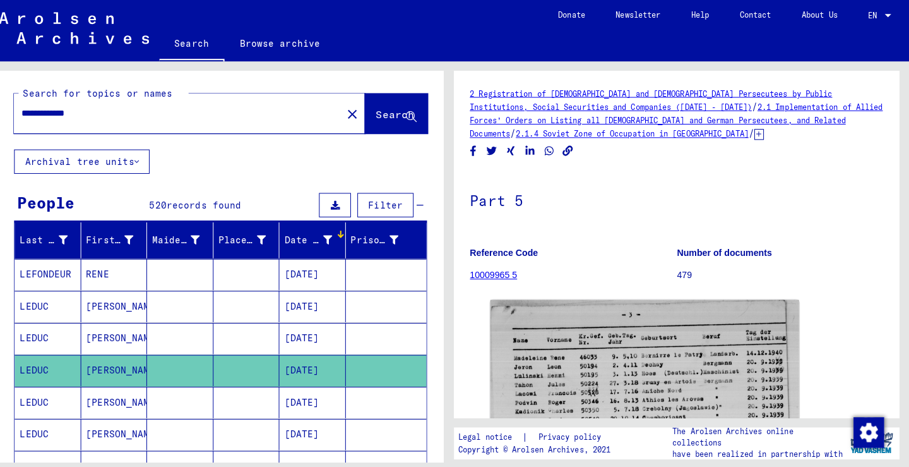
click at [352, 107] on mat-icon "close" at bounding box center [359, 112] width 15 height 15
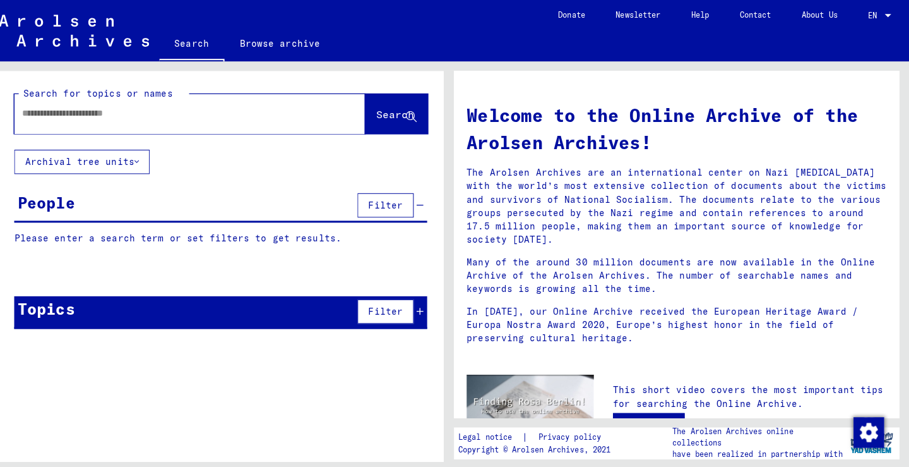
click at [217, 104] on div at bounding box center [179, 112] width 309 height 28
click at [217, 107] on input "text" at bounding box center [183, 111] width 301 height 13
type input "*"
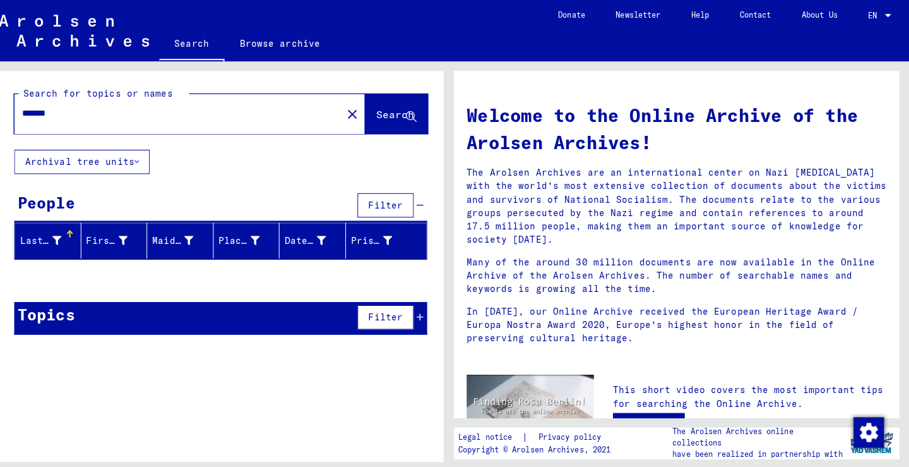
type input "*******"
click at [352, 115] on mat-icon "close" at bounding box center [359, 112] width 15 height 15
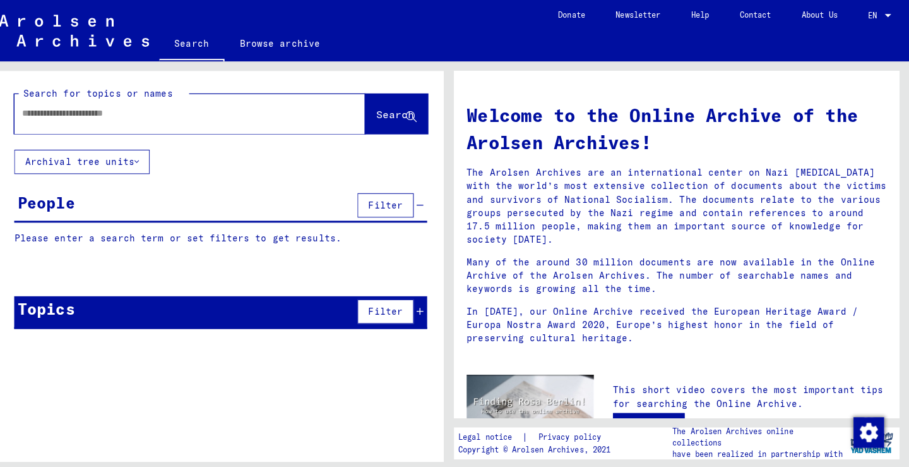
click at [106, 122] on div at bounding box center [179, 112] width 309 height 28
click at [105, 116] on input "text" at bounding box center [183, 111] width 301 height 13
click at [239, 120] on div at bounding box center [179, 112] width 309 height 28
click at [235, 112] on input "text" at bounding box center [183, 111] width 301 height 13
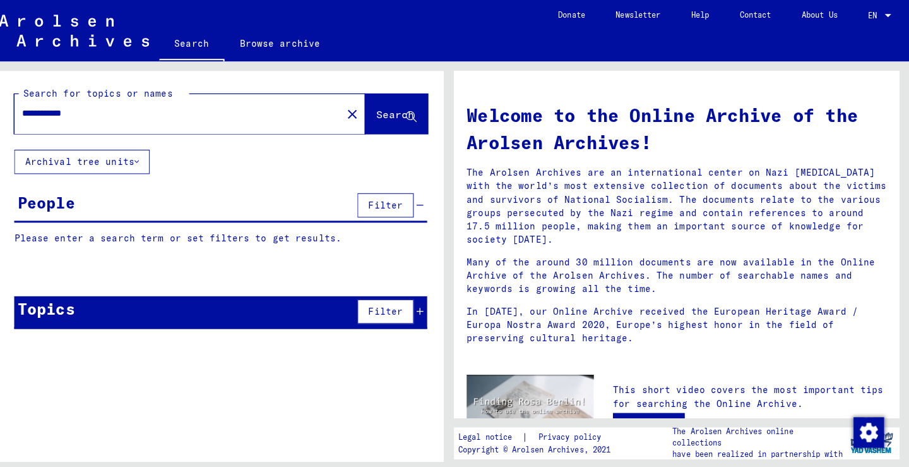
type input "**********"
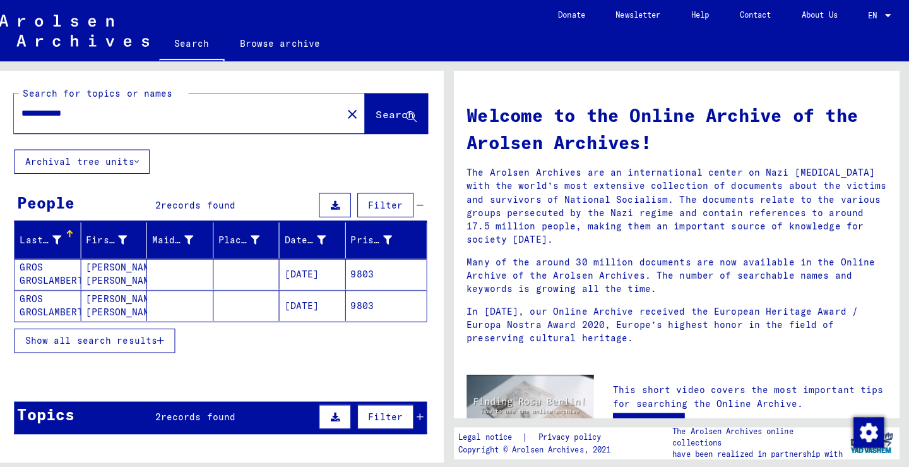
click at [347, 105] on button "close" at bounding box center [359, 112] width 25 height 25
